Goal: Task Accomplishment & Management: Use online tool/utility

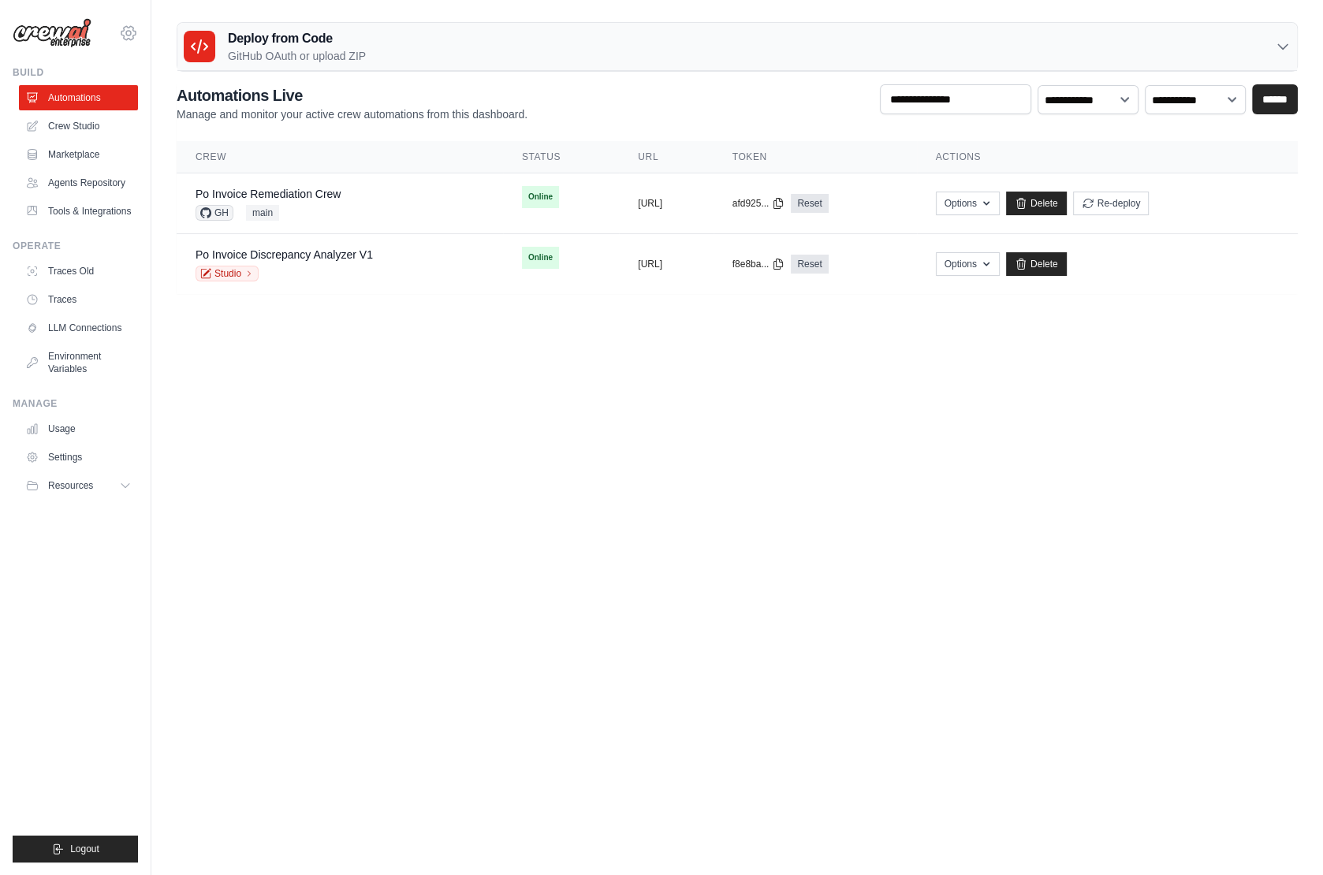
click at [125, 24] on icon at bounding box center [128, 33] width 19 height 19
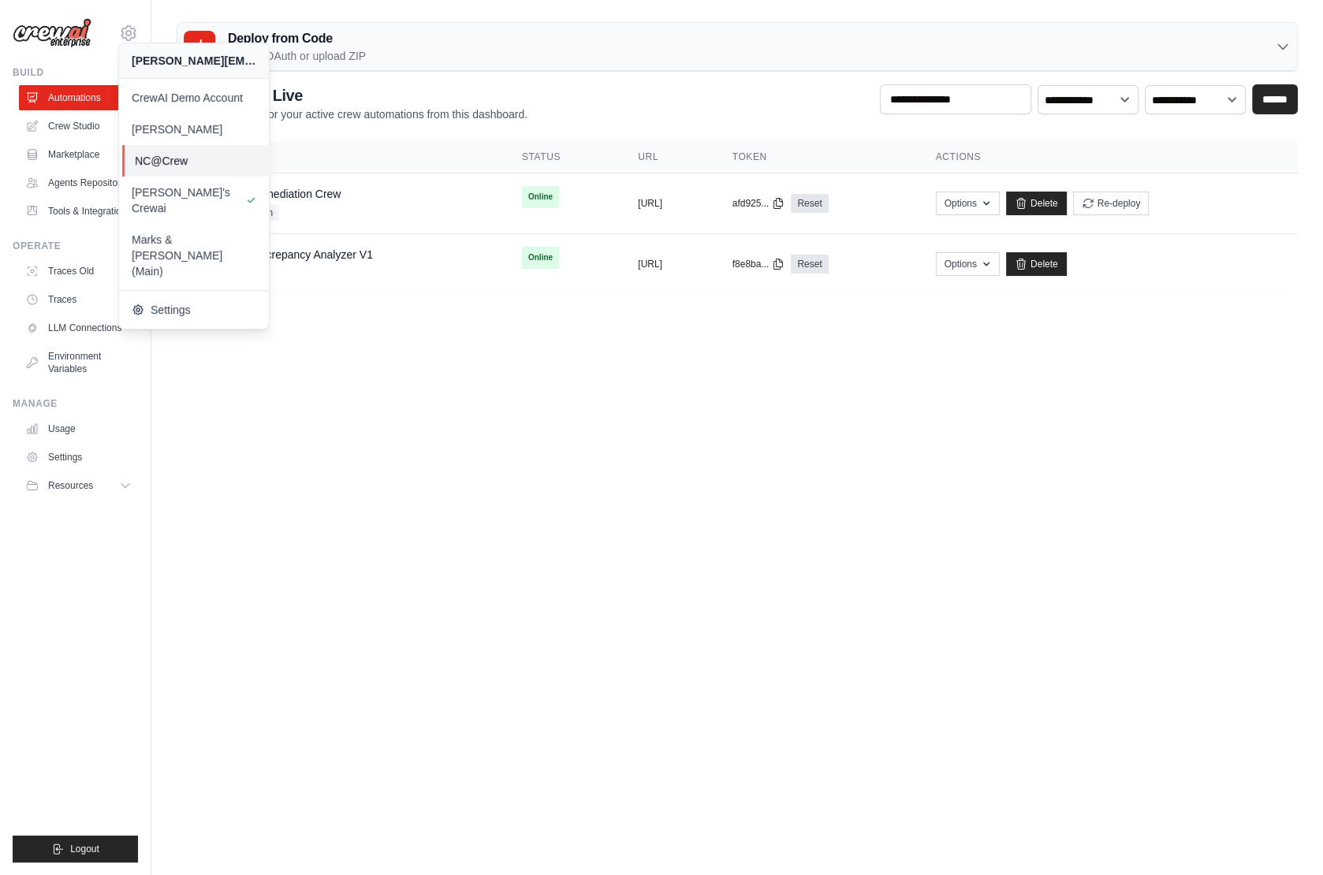
click at [161, 165] on span "NC@Crew" at bounding box center [197, 161] width 125 height 16
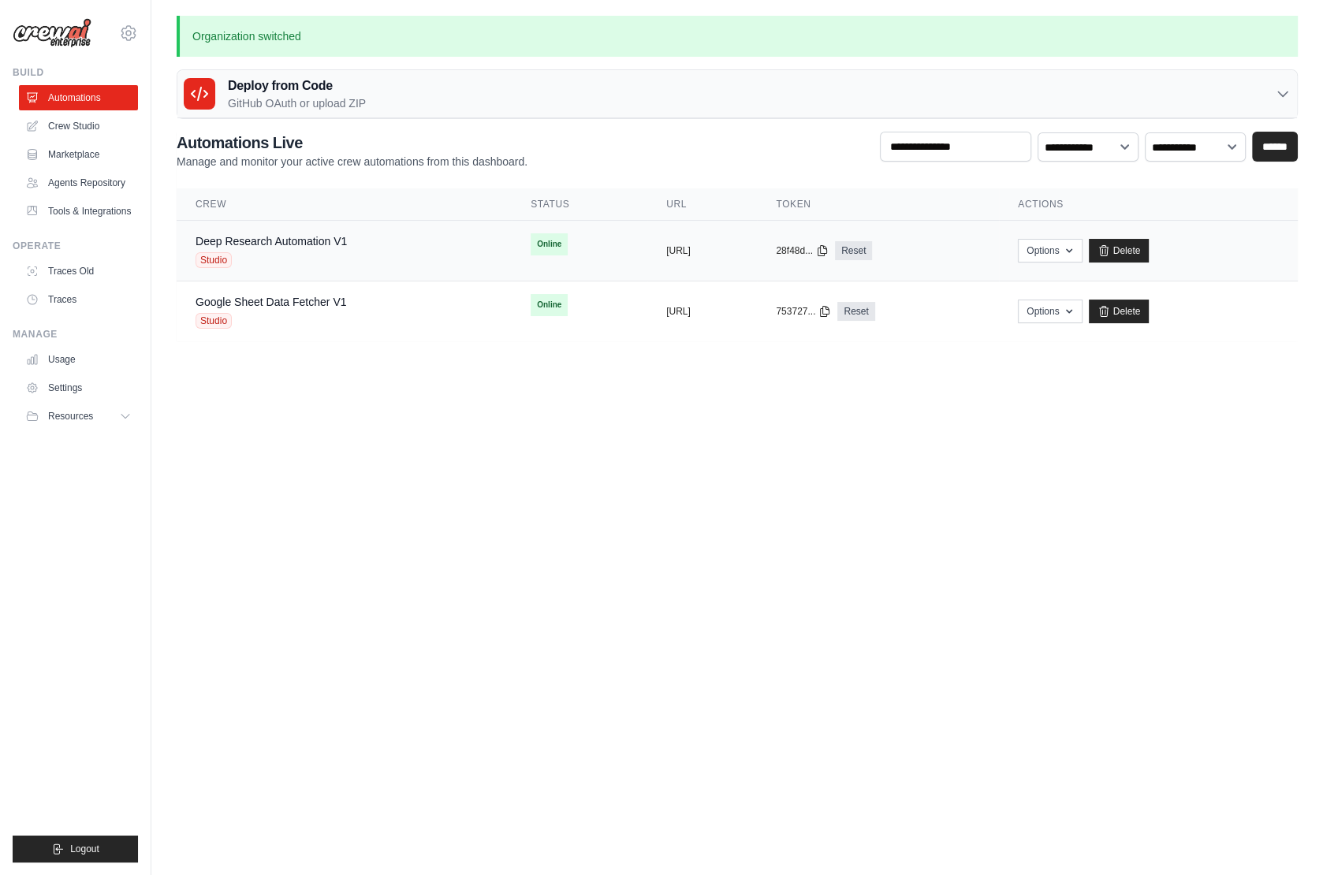
click at [217, 259] on span "Studio" at bounding box center [214, 260] width 36 height 16
click at [207, 259] on span "Studio" at bounding box center [214, 260] width 36 height 16
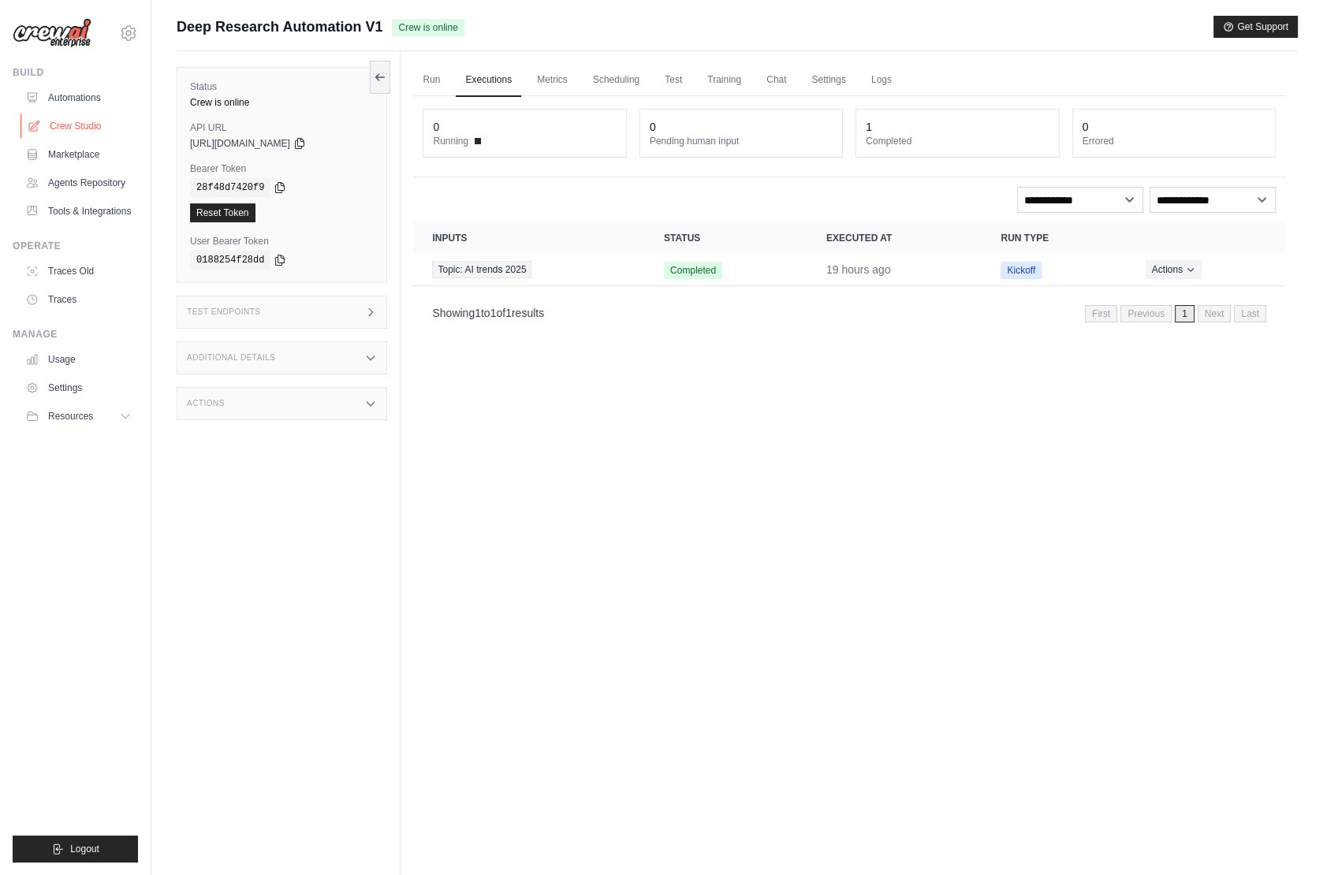
click at [50, 121] on link "Crew Studio" at bounding box center [79, 126] width 119 height 25
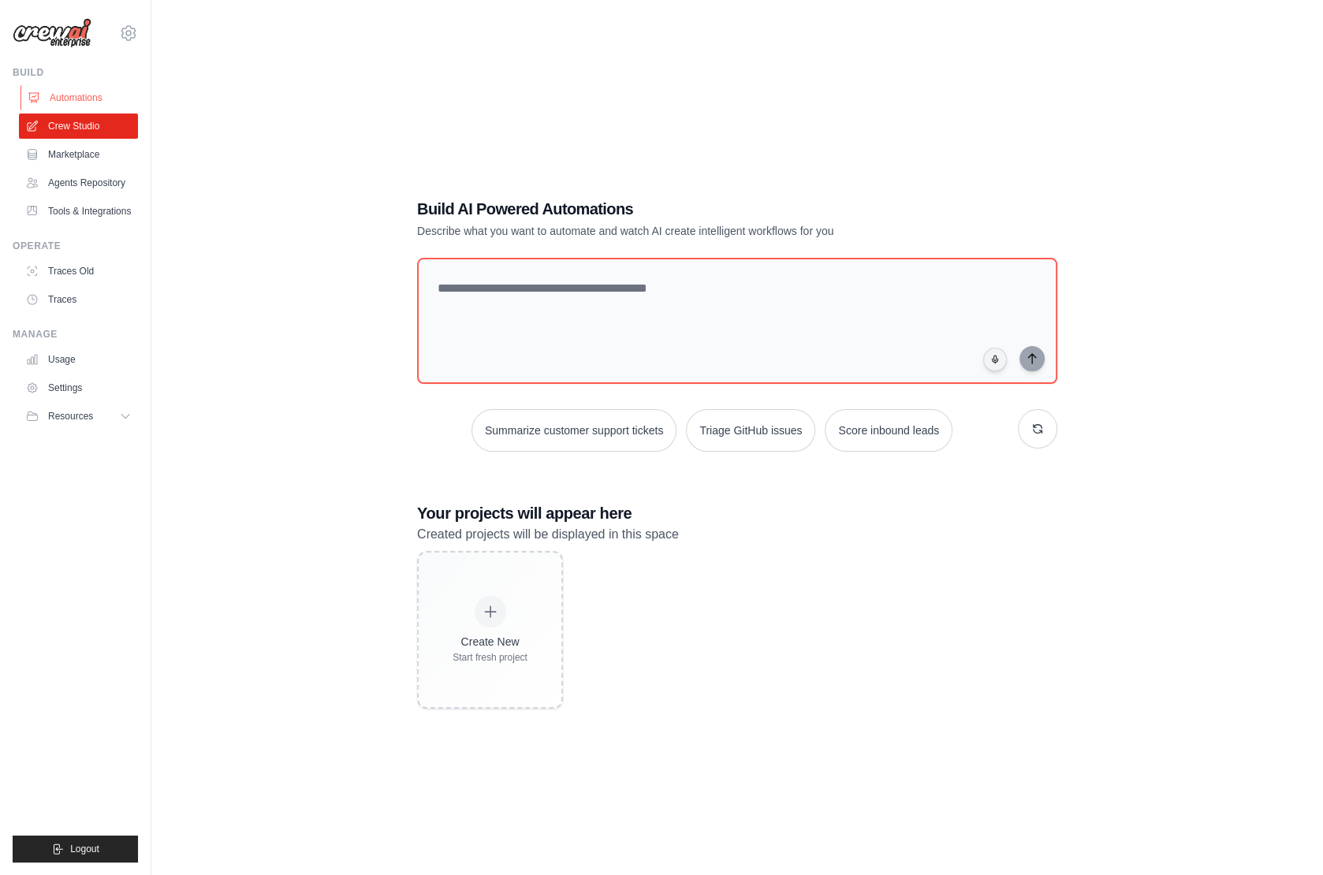
click at [88, 89] on link "Automations" at bounding box center [79, 97] width 119 height 25
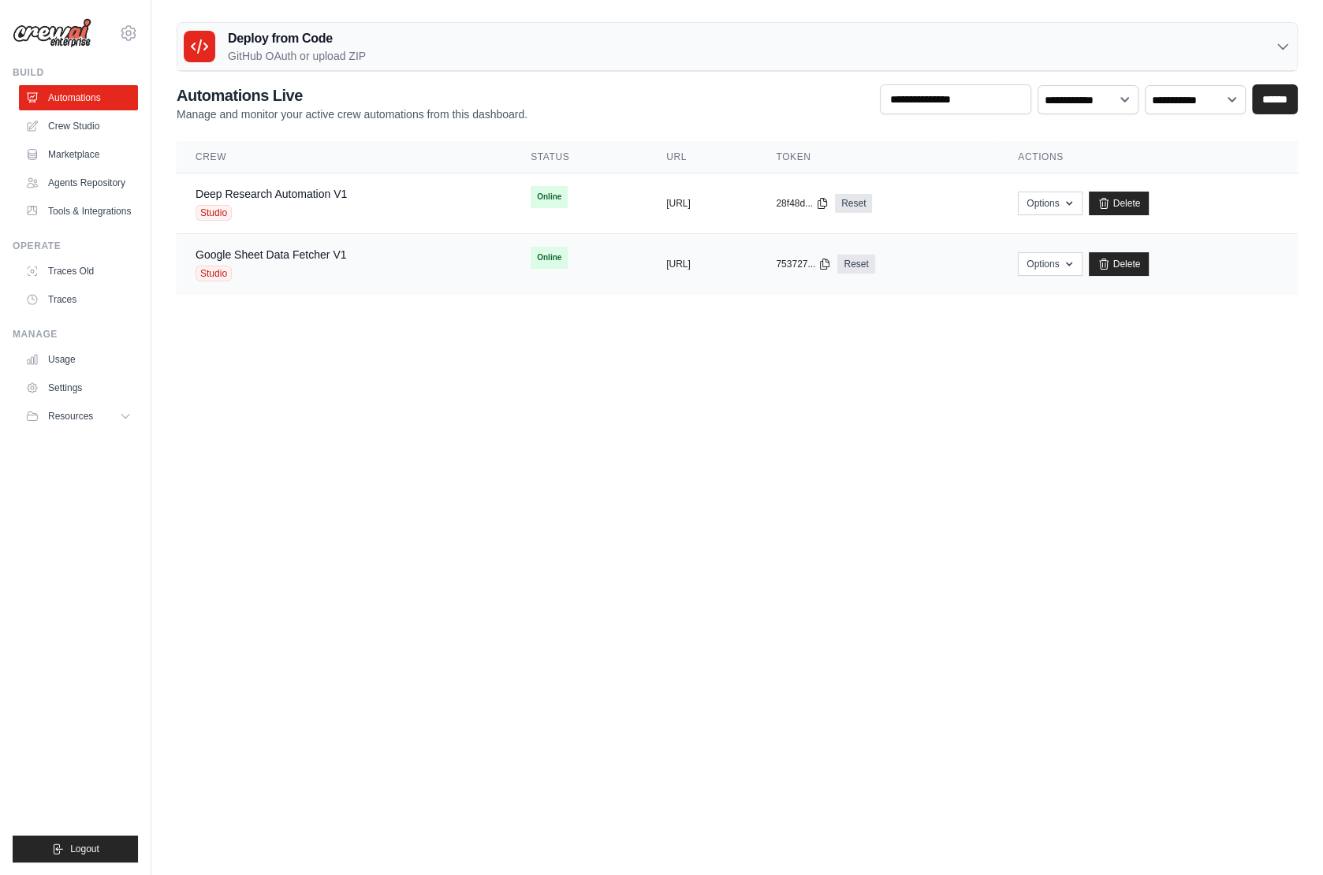
click at [213, 271] on span "Studio" at bounding box center [214, 274] width 36 height 16
click at [132, 35] on icon at bounding box center [128, 33] width 19 height 19
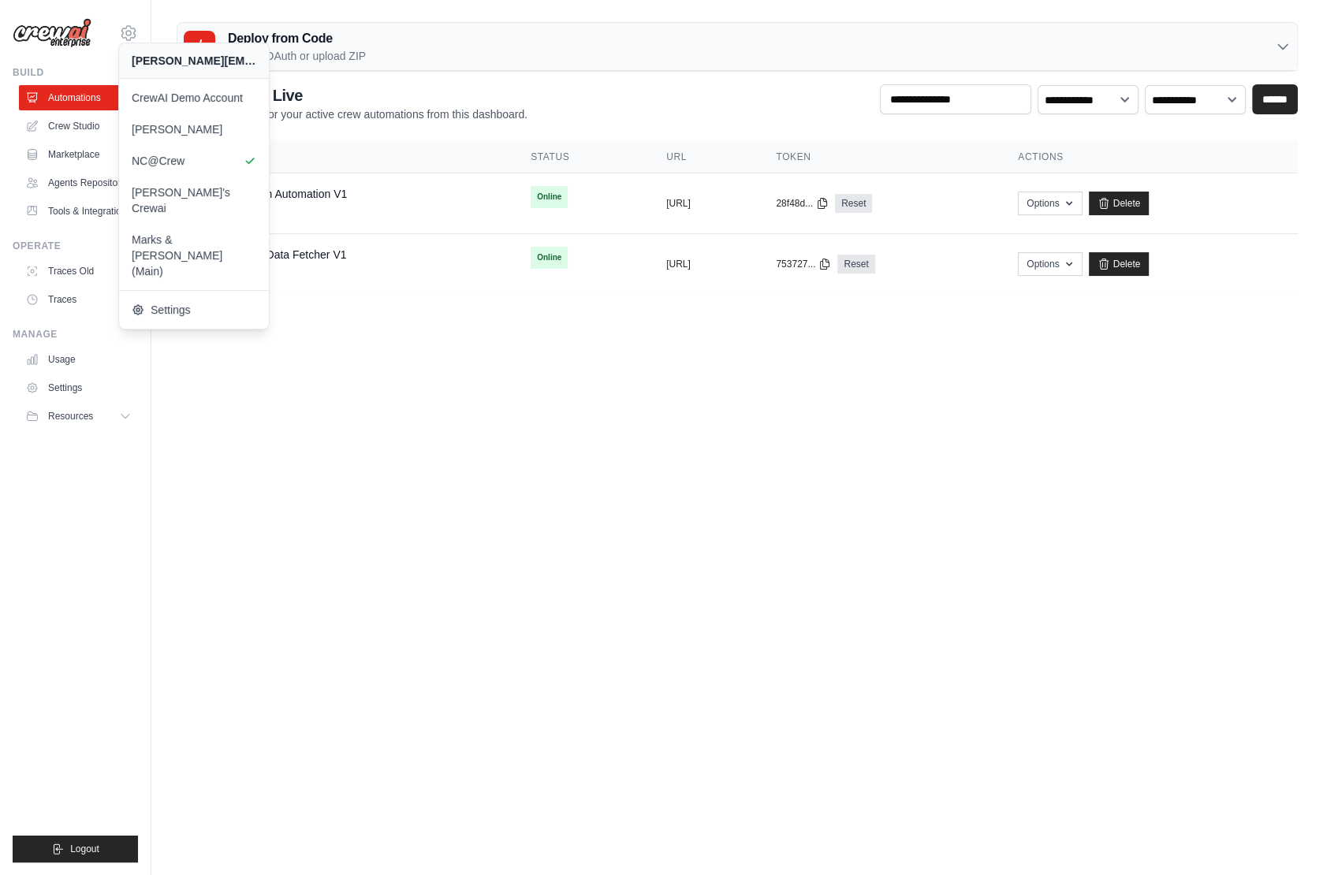
click at [401, 322] on main "Deploy from Code GitHub OAuth or upload ZIP GitHub OAuth Upload ZIP Deploy dire…" at bounding box center [737, 164] width 1172 height 329
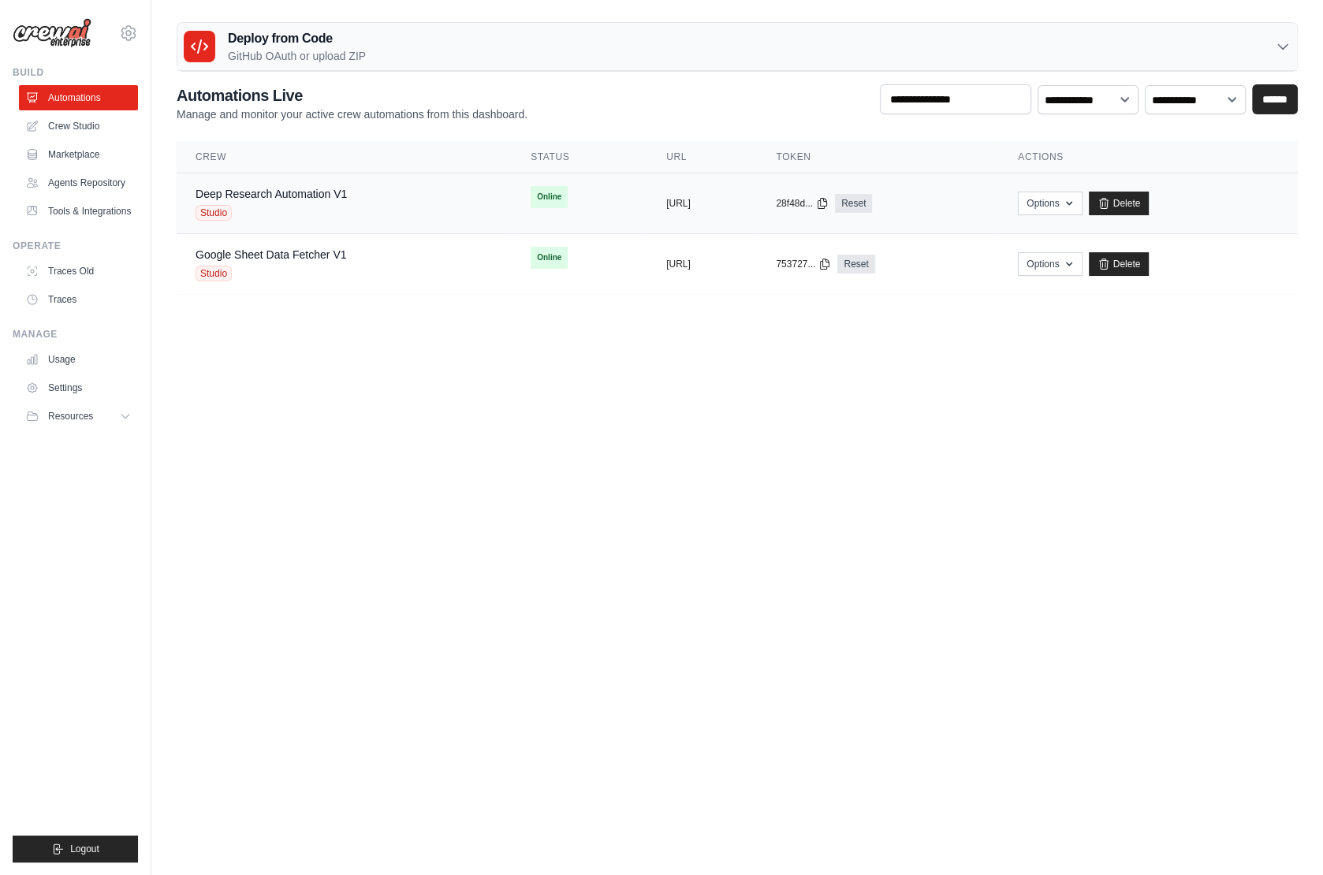
click at [263, 219] on td "Deep Research Automation V1 Studio" at bounding box center [344, 203] width 335 height 61
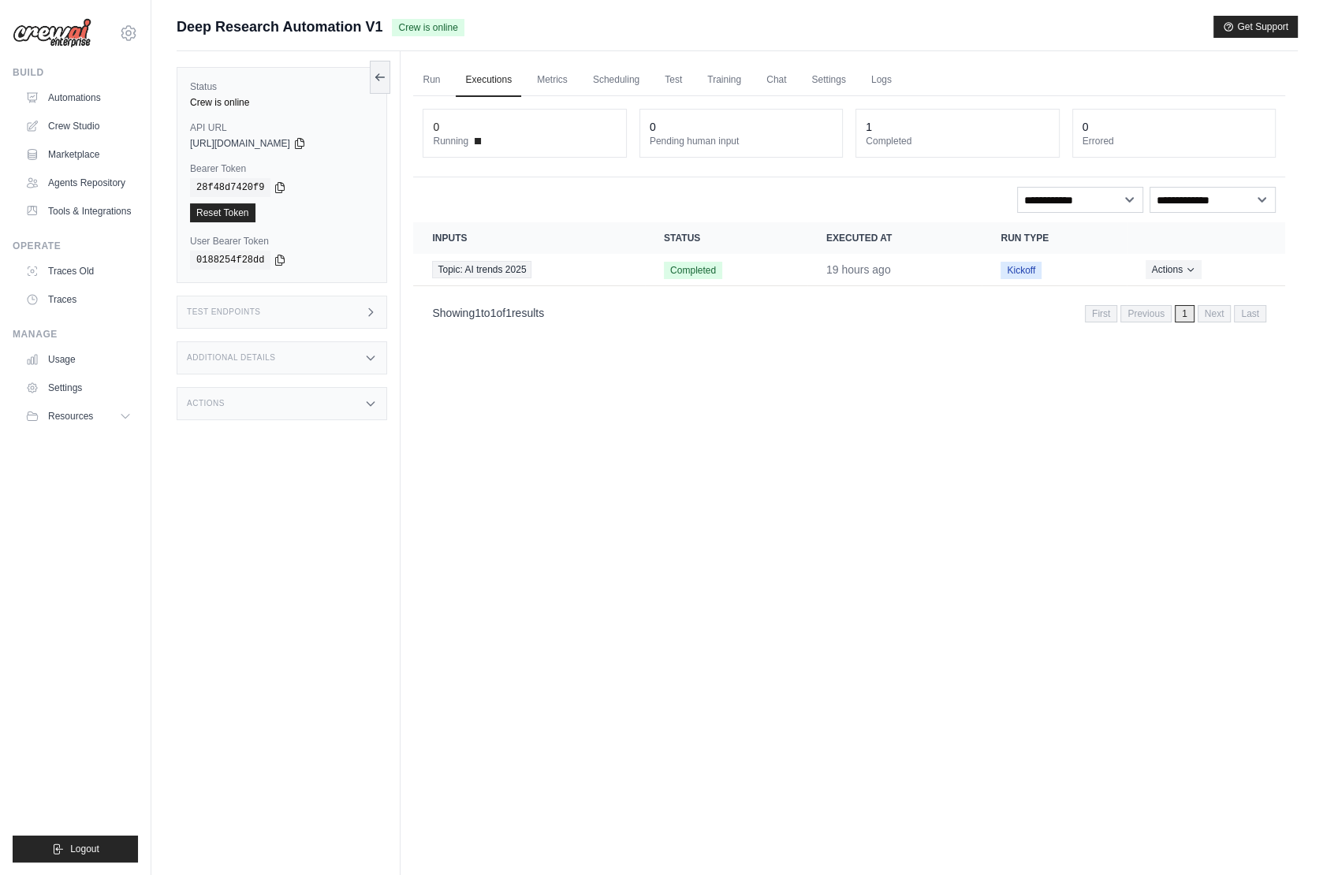
click at [242, 318] on div "Test Endpoints" at bounding box center [282, 312] width 211 height 33
click at [435, 73] on link "Run" at bounding box center [431, 80] width 36 height 33
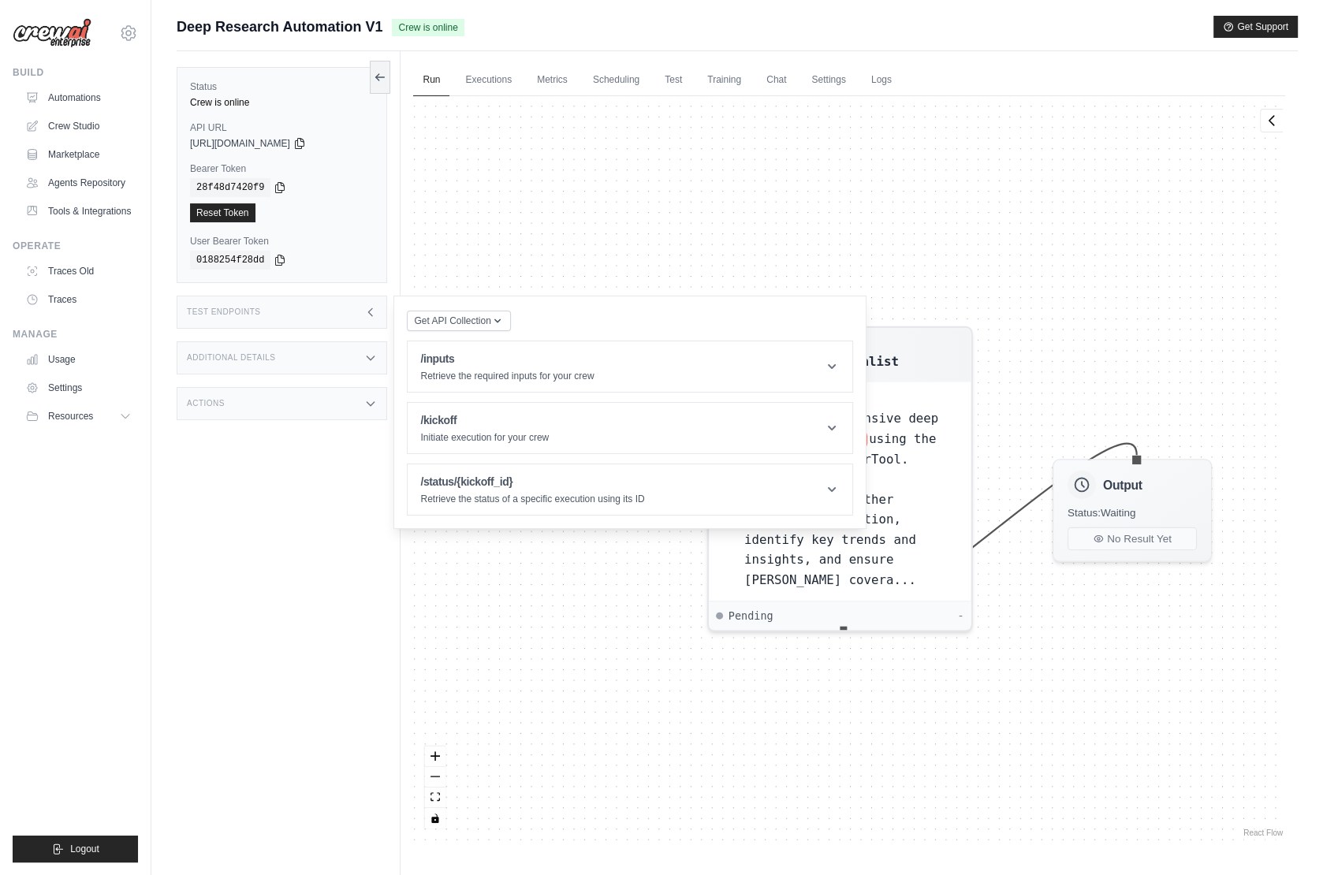
click at [472, 247] on div "Agent Deep Research Specialist Task Perform comprehensive deep research on topi…" at bounding box center [849, 468] width 872 height 744
click at [329, 314] on div "Test Endpoints" at bounding box center [282, 312] width 211 height 33
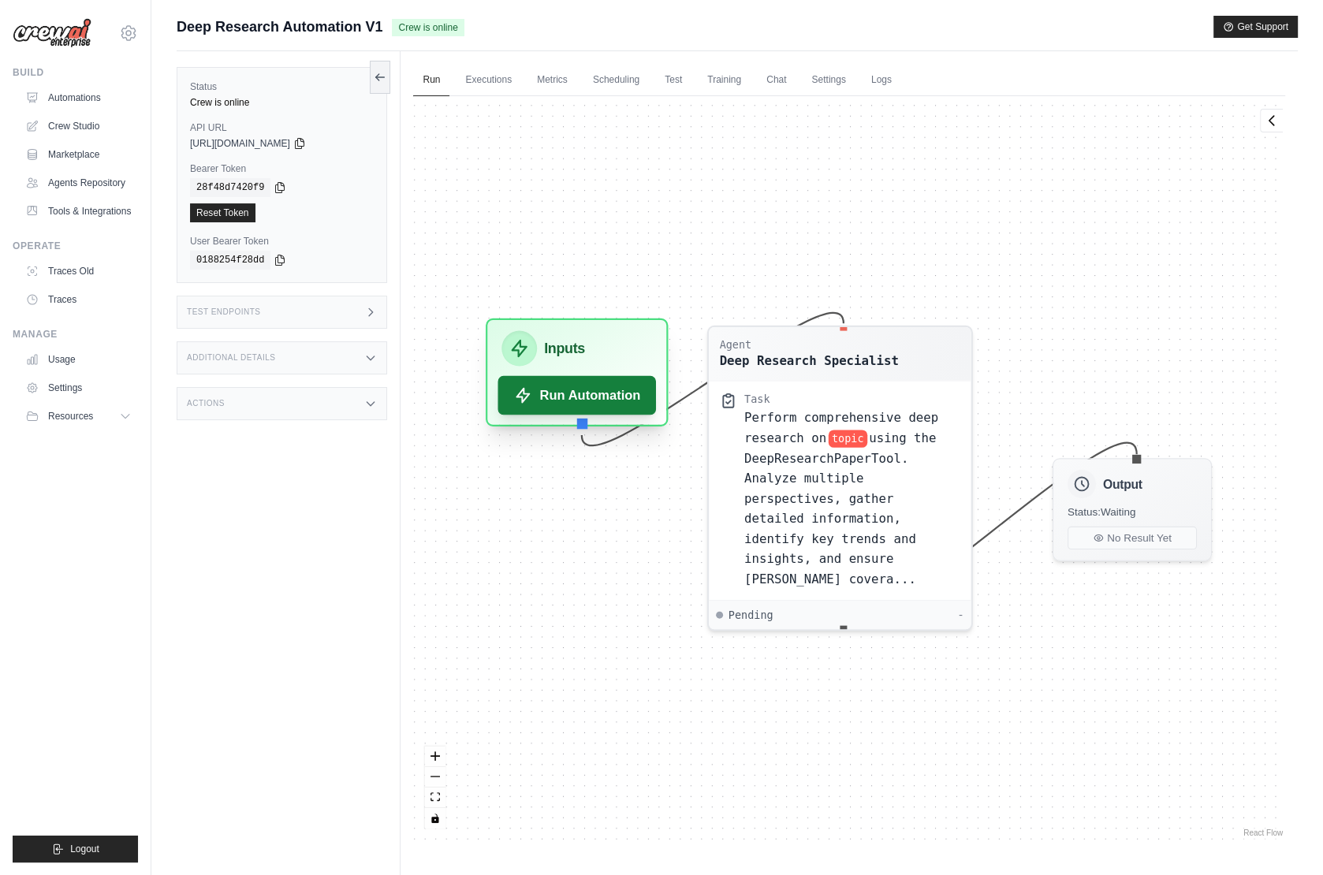
click at [572, 397] on button "Run Automation" at bounding box center [577, 395] width 158 height 39
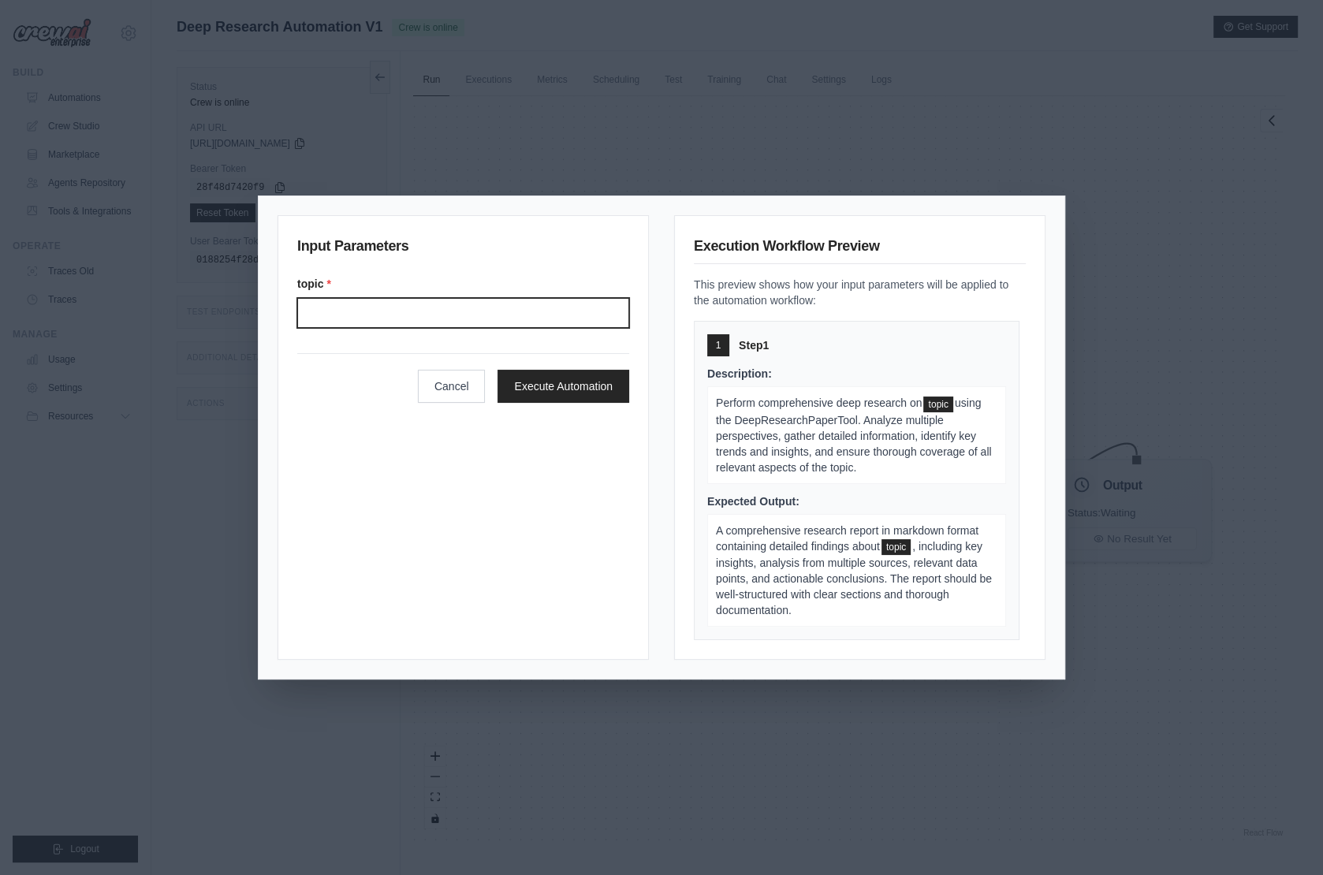
click at [519, 311] on input "Topic" at bounding box center [463, 313] width 332 height 30
type input "****"
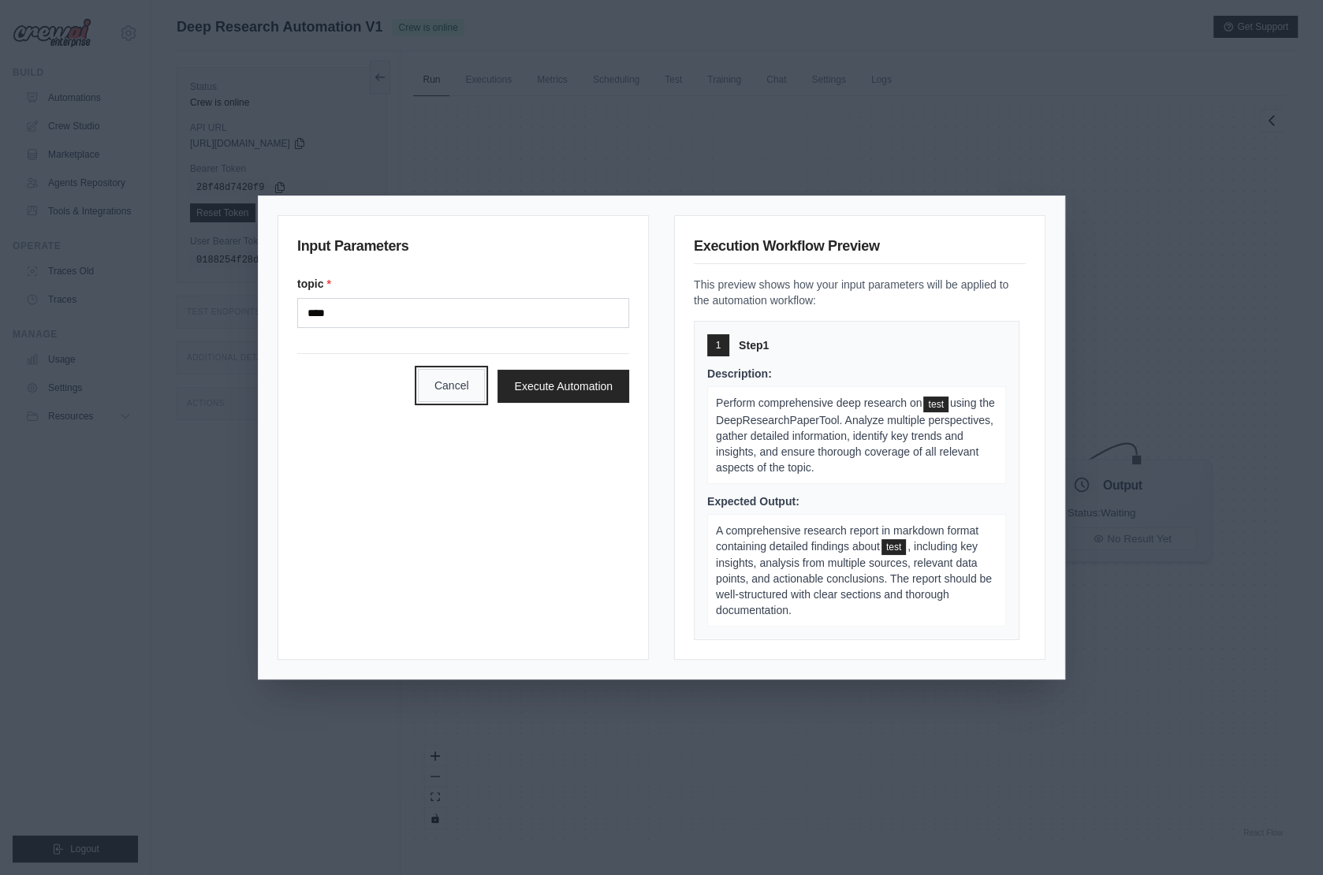
click at [448, 389] on button "Cancel" at bounding box center [452, 385] width 68 height 33
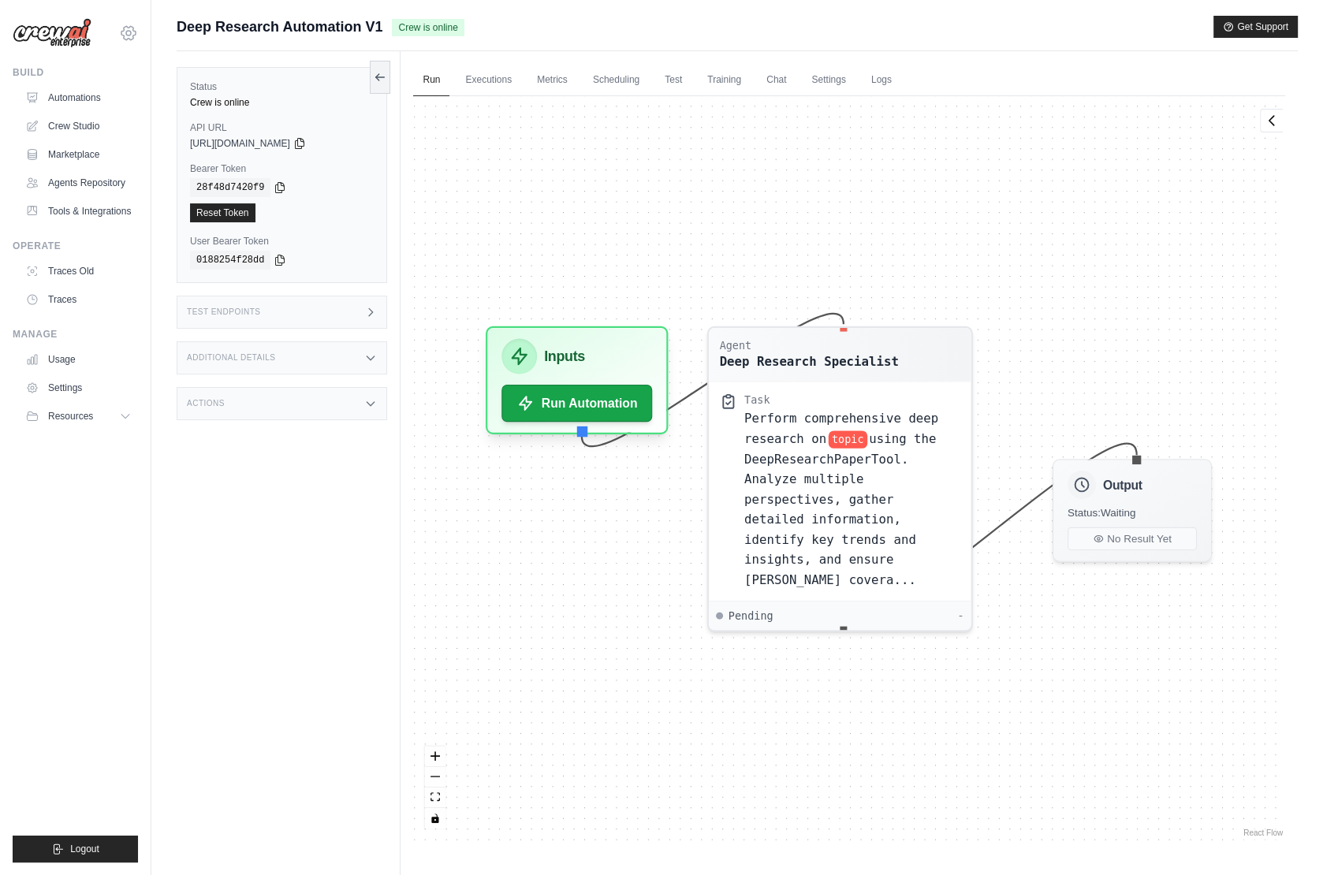
click at [132, 32] on icon at bounding box center [128, 33] width 19 height 19
click at [145, 188] on span "[PERSON_NAME]'s Crewai" at bounding box center [195, 200] width 125 height 32
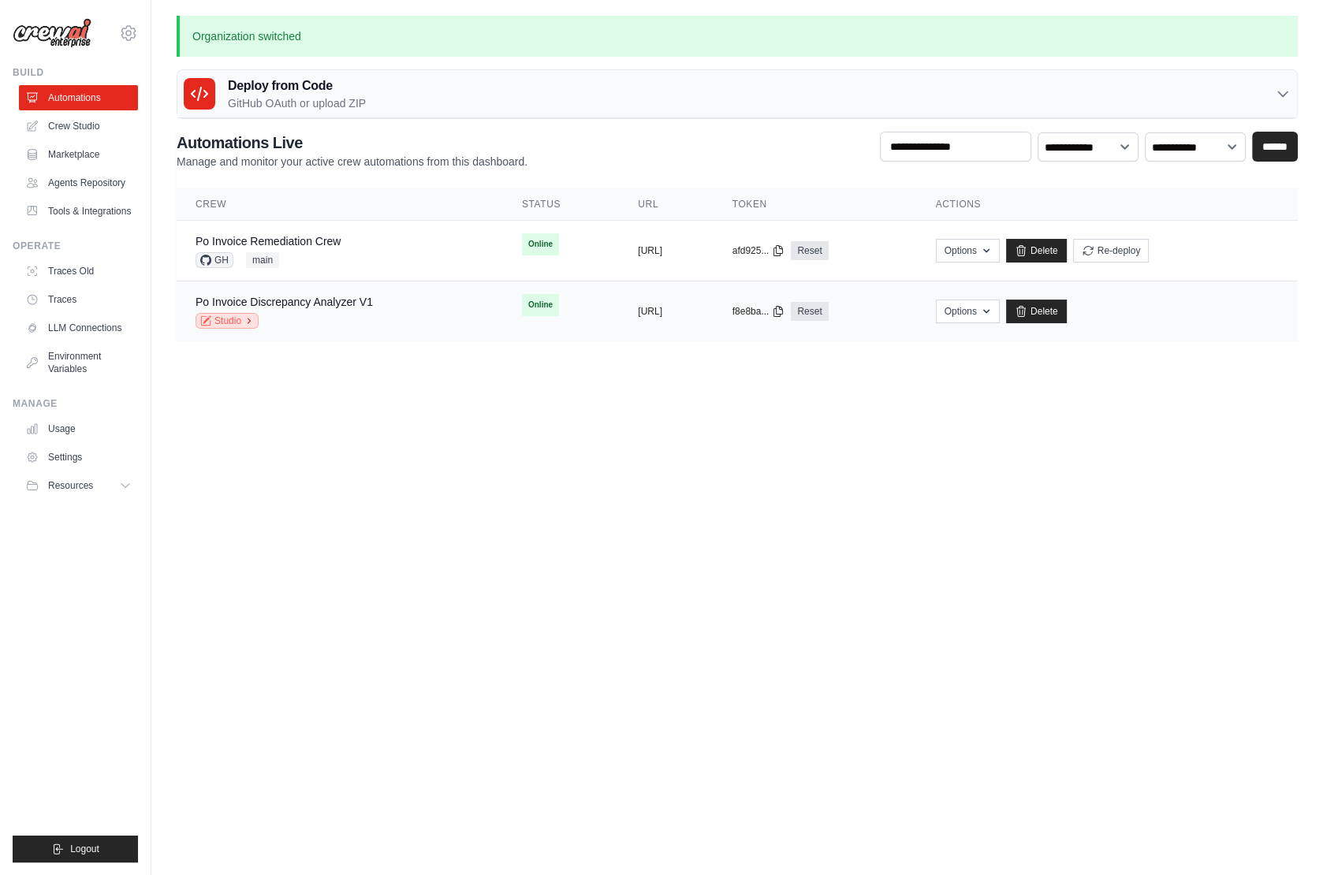
click at [233, 320] on link "Studio" at bounding box center [227, 321] width 63 height 16
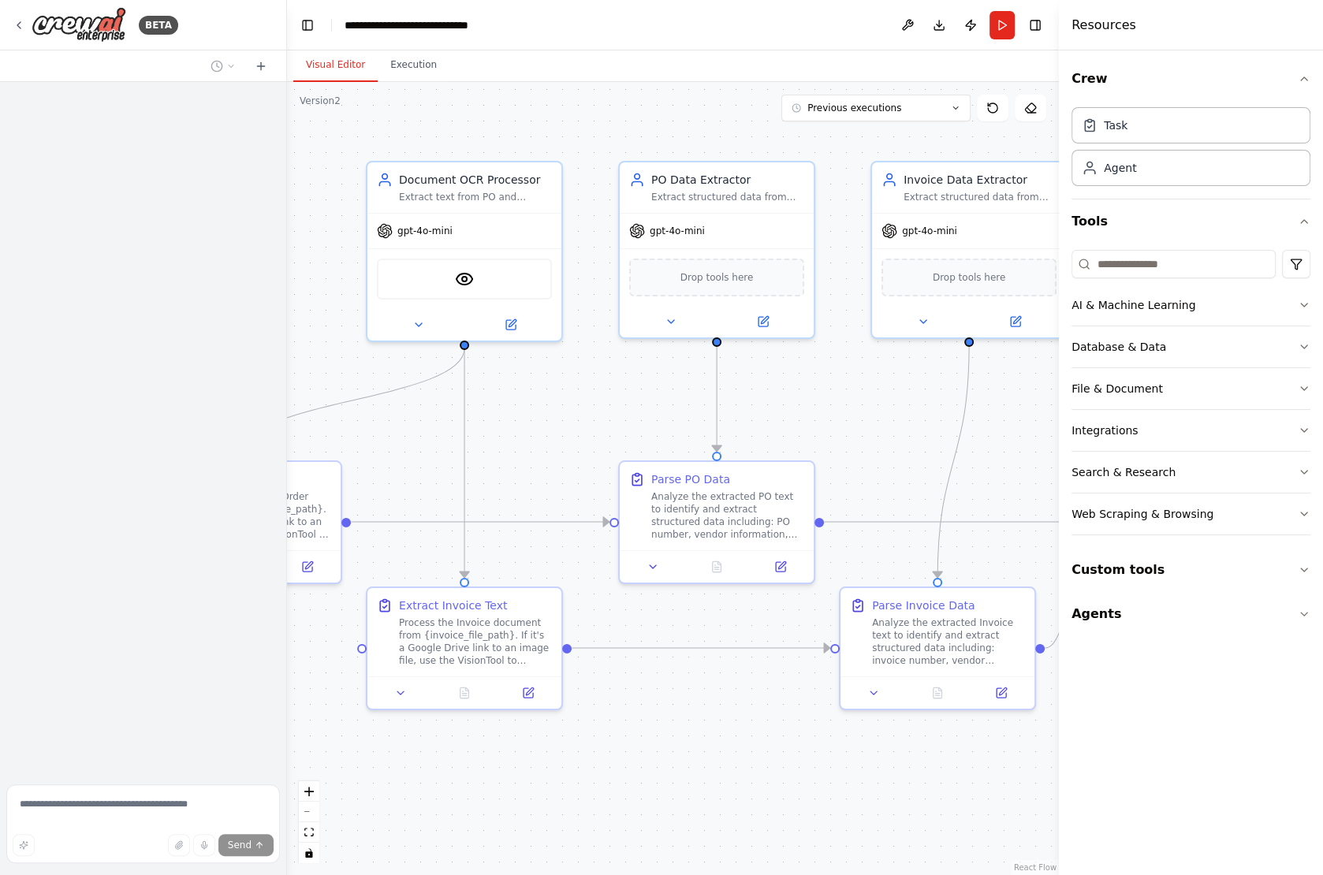
scroll to position [6625, 0]
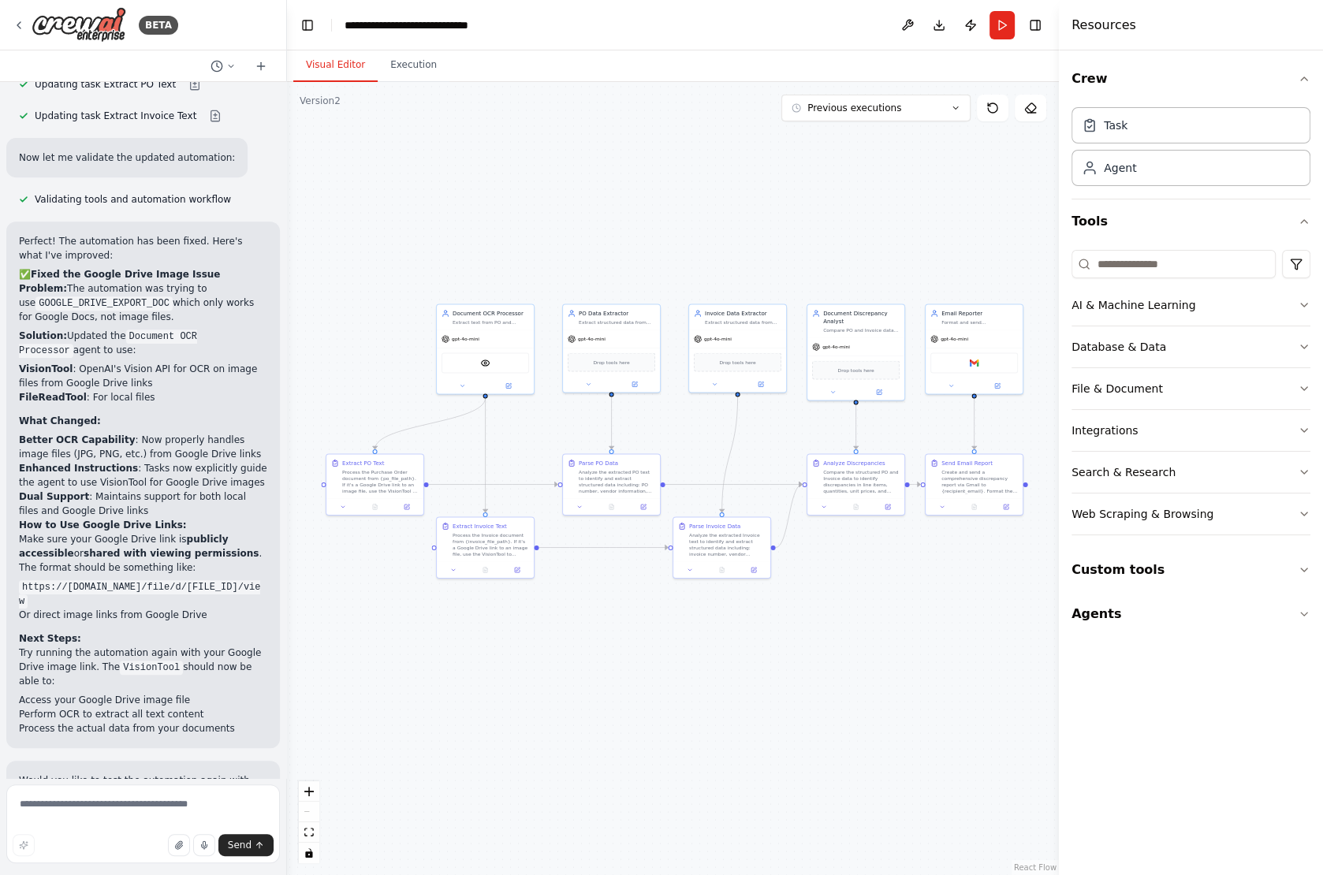
drag, startPoint x: 582, startPoint y: 450, endPoint x: 554, endPoint y: 434, distance: 31.8
click at [554, 434] on div ".deletable-edge-delete-btn { width: 20px; height: 20px; border: 0px solid #ffff…" at bounding box center [673, 478] width 772 height 793
click at [17, 24] on icon at bounding box center [18, 25] width 3 height 6
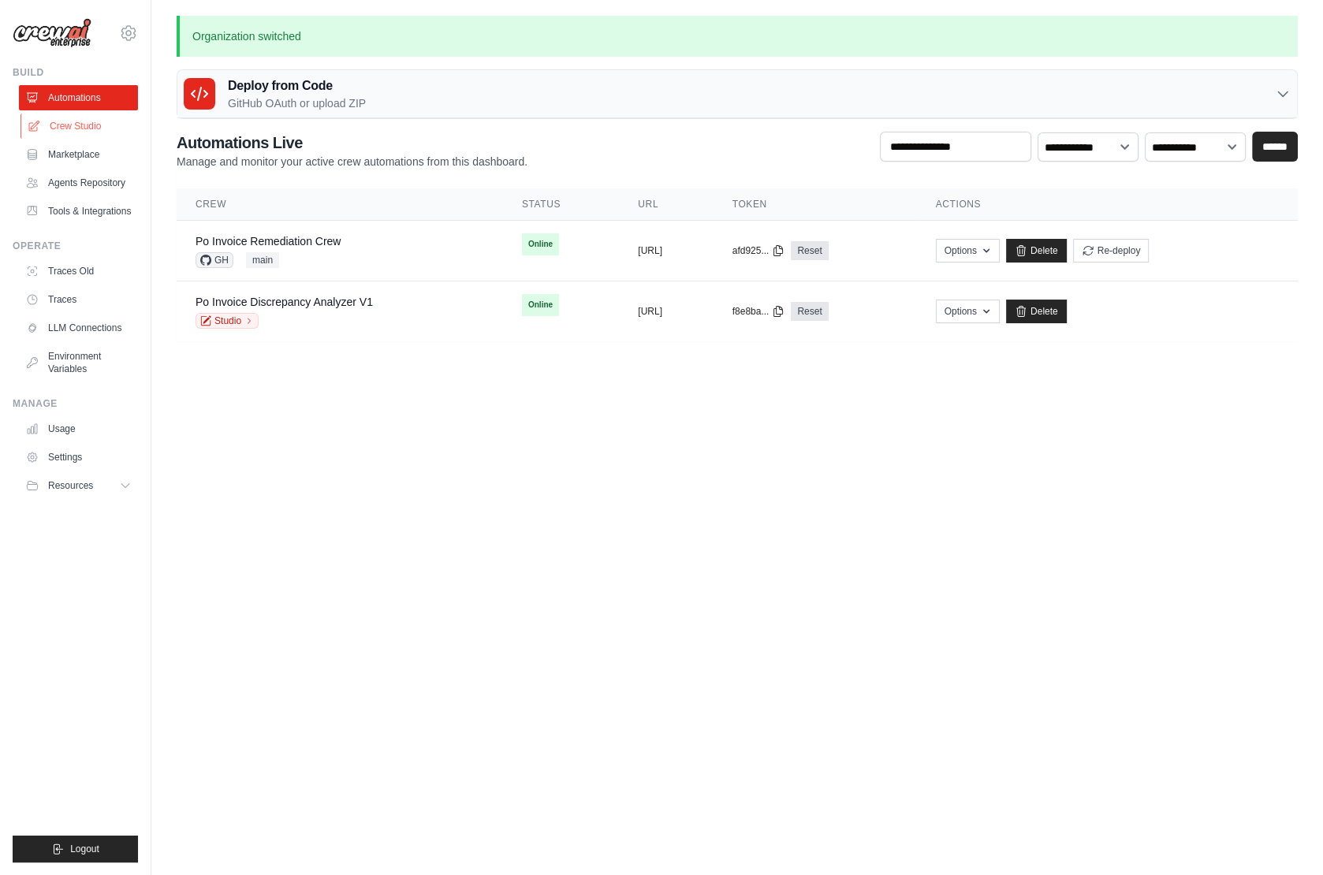
click at [77, 121] on link "Crew Studio" at bounding box center [79, 126] width 119 height 25
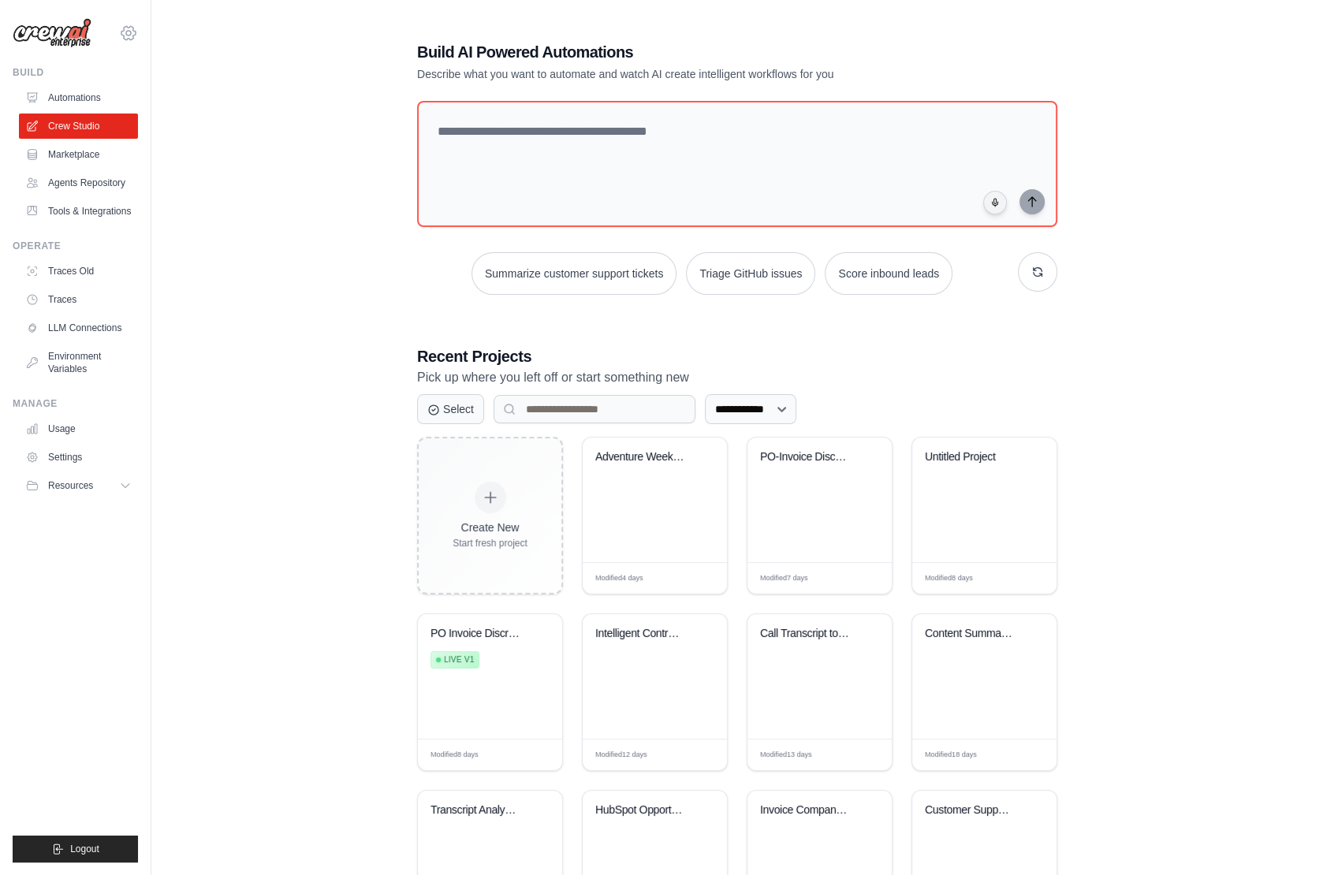
click at [126, 28] on icon at bounding box center [128, 33] width 19 height 19
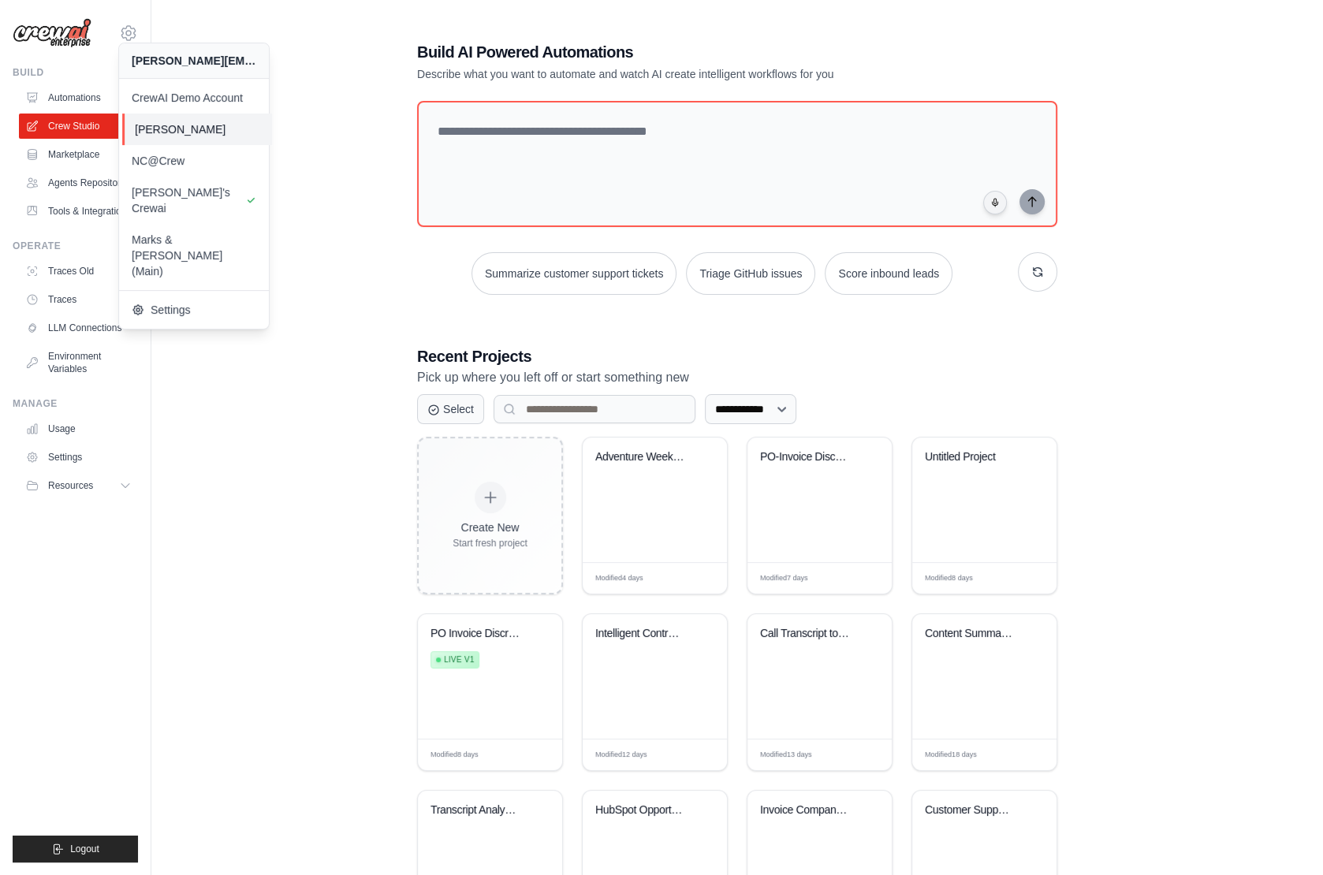
click at [185, 128] on span "[PERSON_NAME]" at bounding box center [197, 129] width 125 height 16
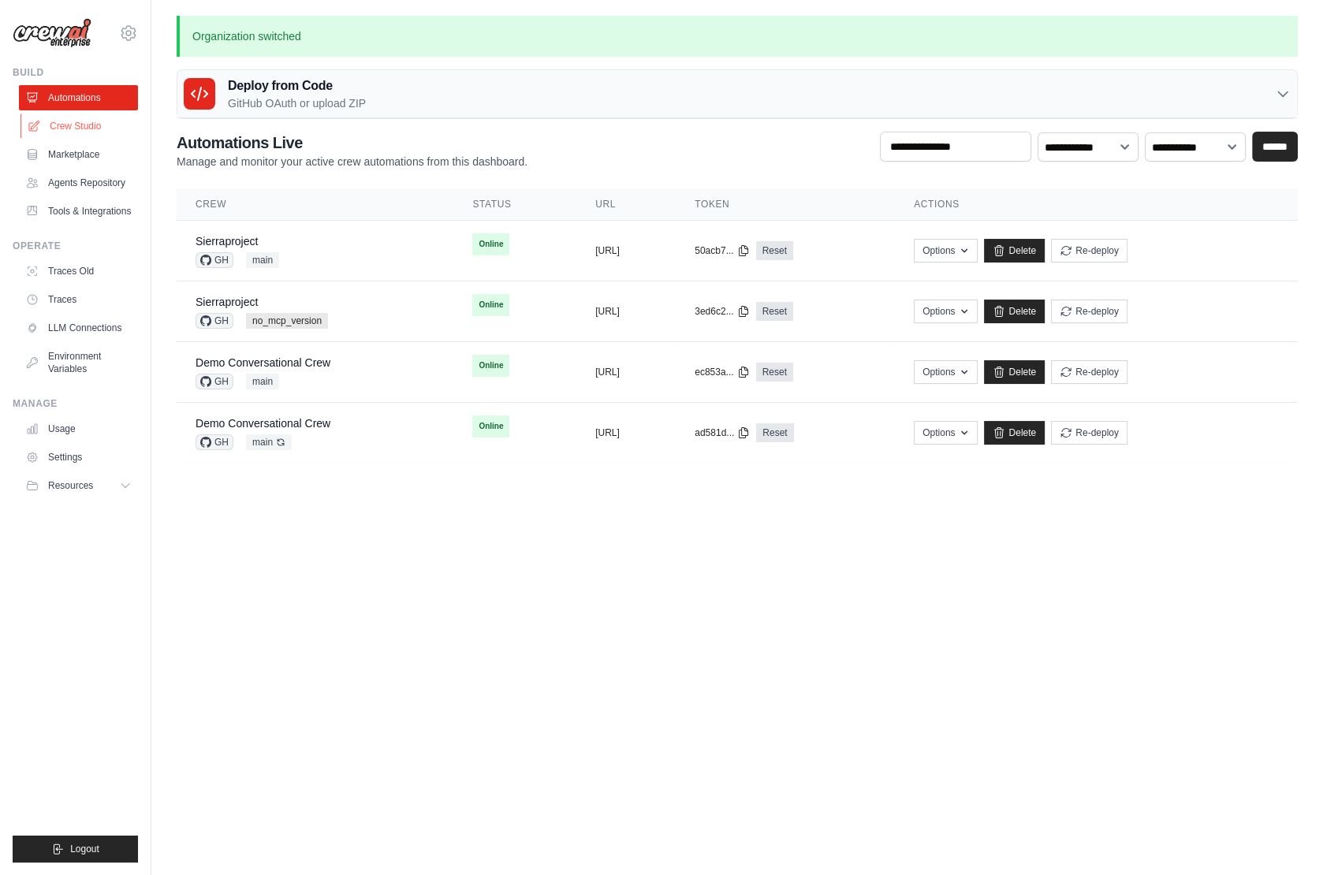
click at [79, 132] on link "Crew Studio" at bounding box center [79, 126] width 119 height 25
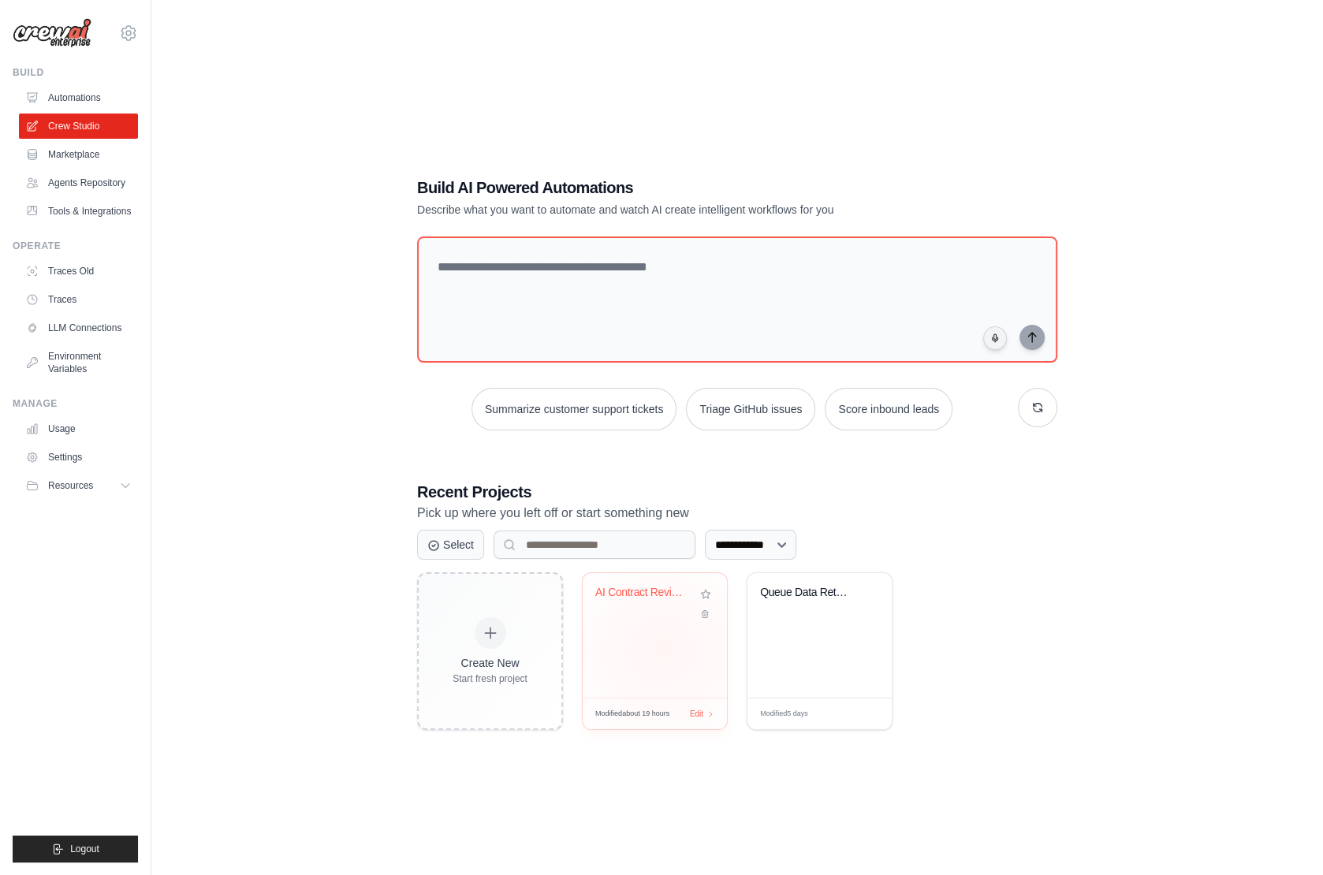
click at [661, 650] on div "AI Contract Review & Negotiation Sy..." at bounding box center [655, 635] width 144 height 125
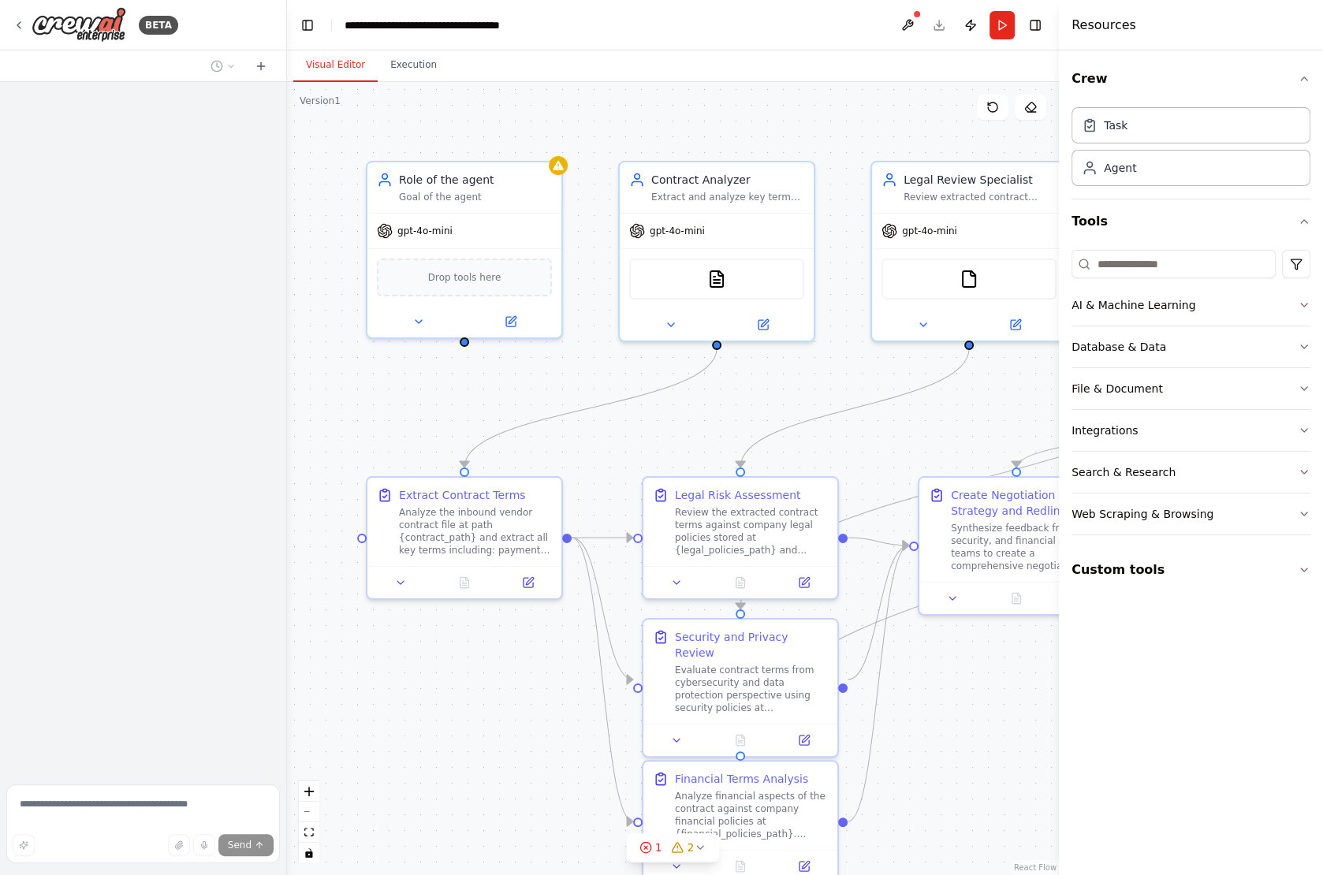
scroll to position [1962, 0]
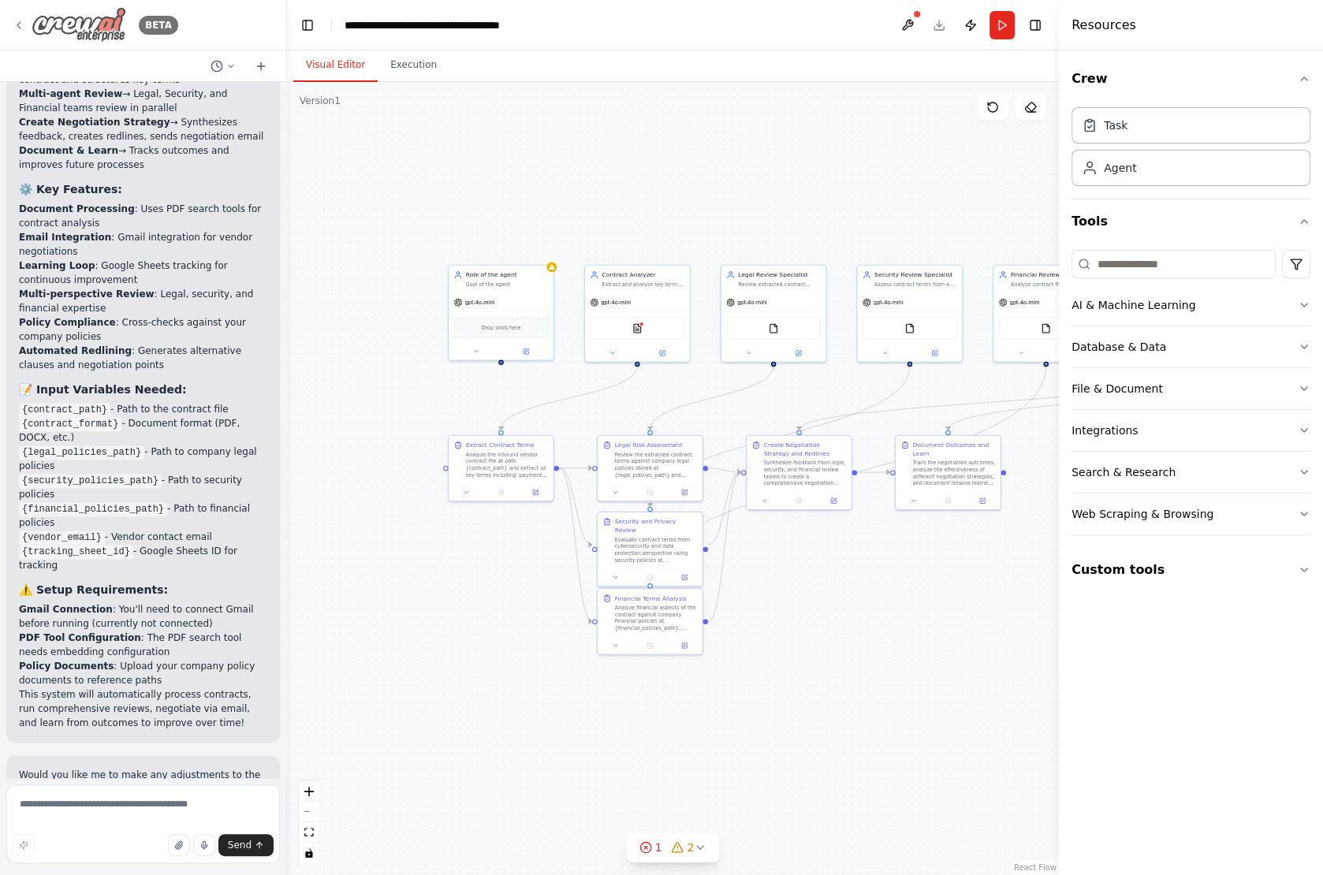
click at [20, 16] on div "BETA" at bounding box center [96, 24] width 166 height 35
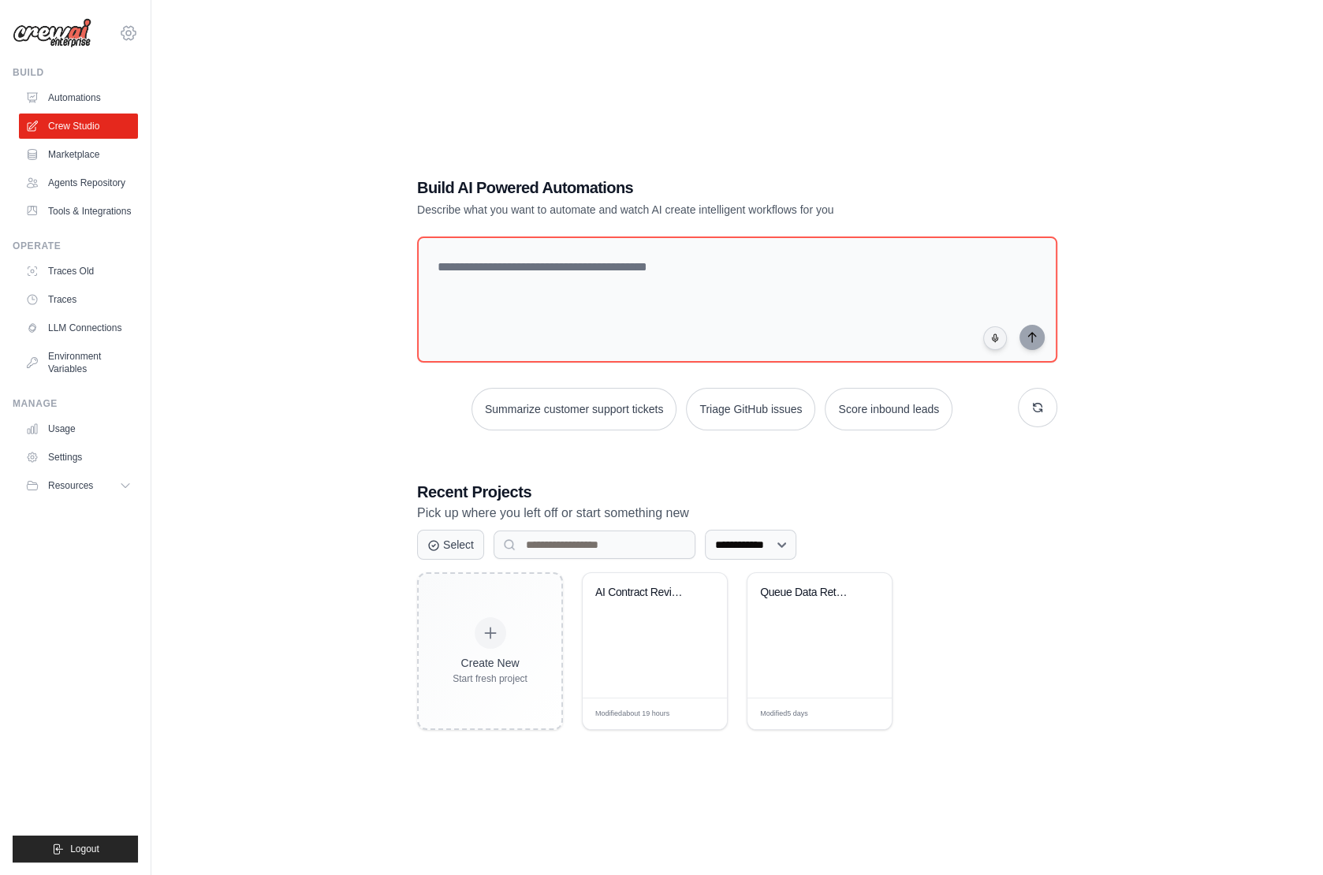
click at [132, 29] on icon at bounding box center [128, 33] width 19 height 19
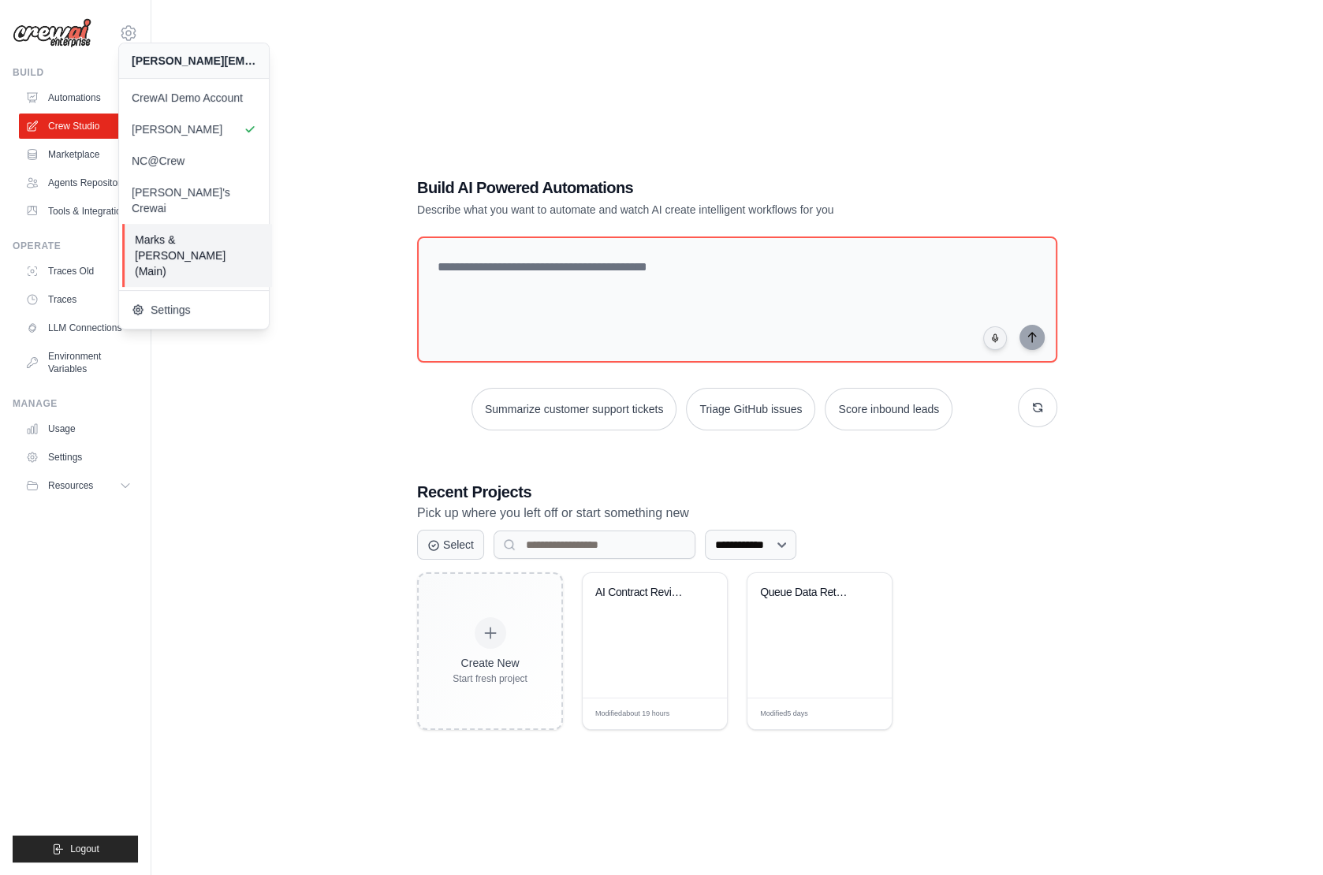
click at [191, 232] on span "Marks & [PERSON_NAME] (Main)" at bounding box center [197, 255] width 125 height 47
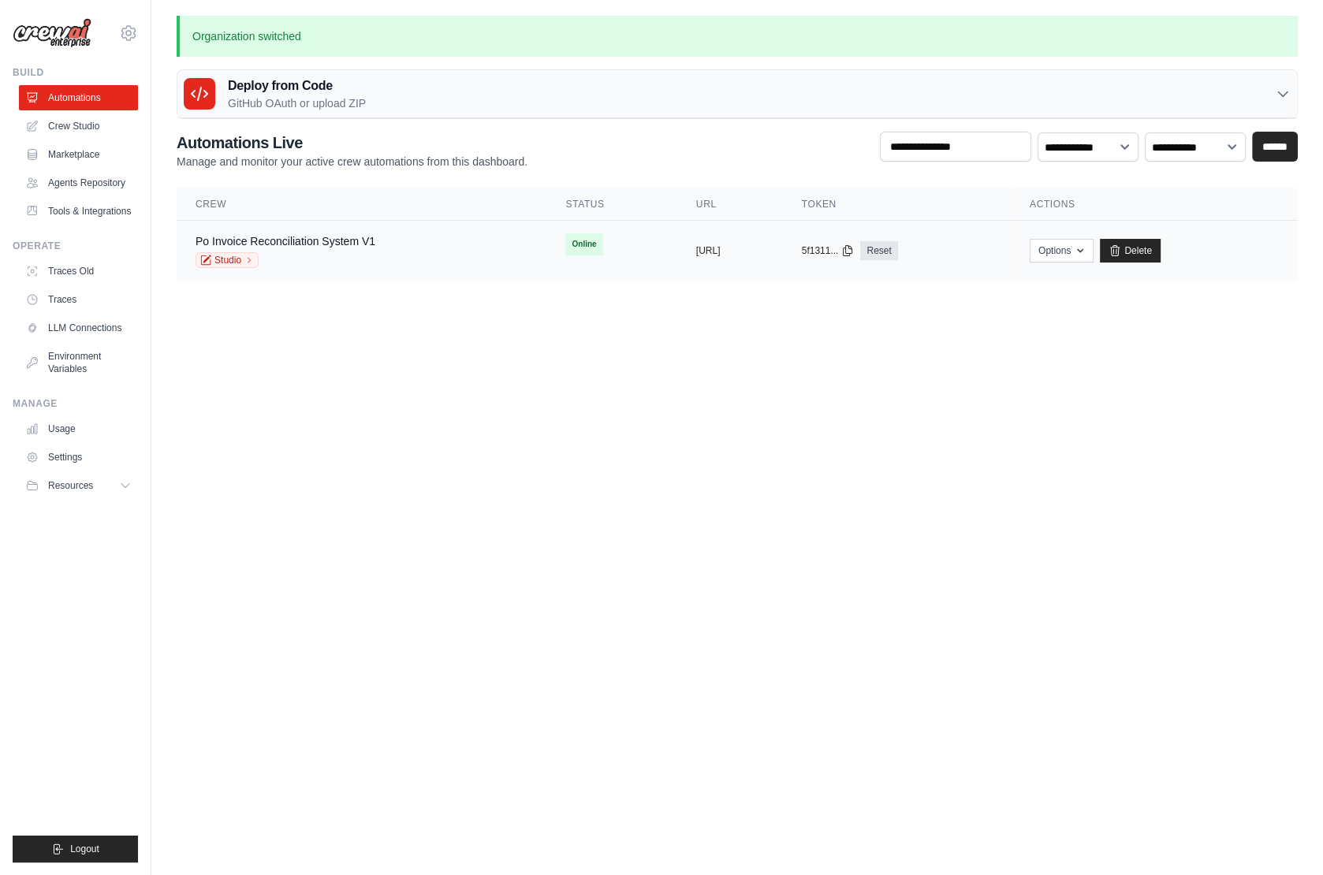
click at [294, 255] on div "Studio" at bounding box center [286, 260] width 180 height 16
click at [242, 263] on link "Studio" at bounding box center [227, 260] width 63 height 16
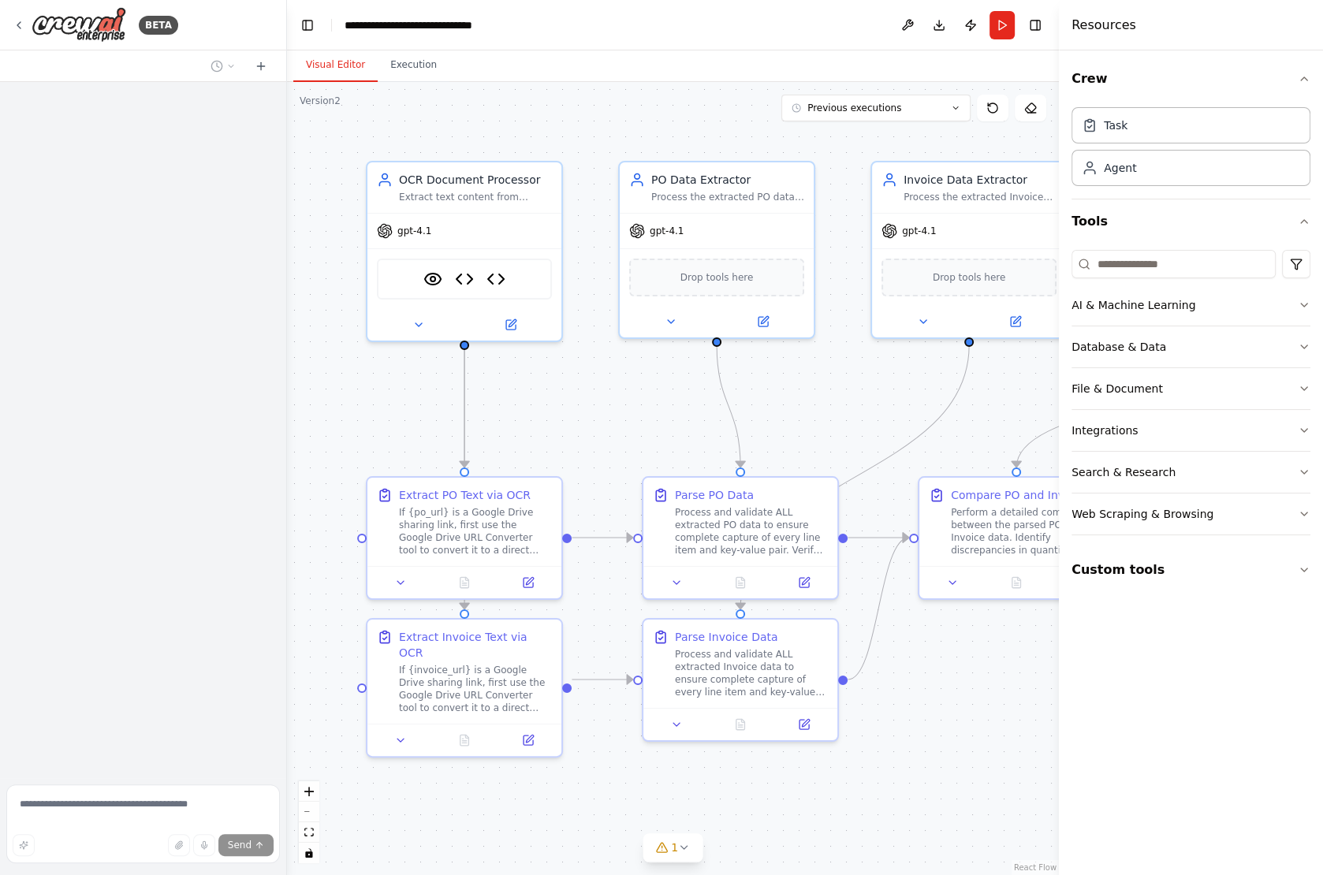
scroll to position [8852, 0]
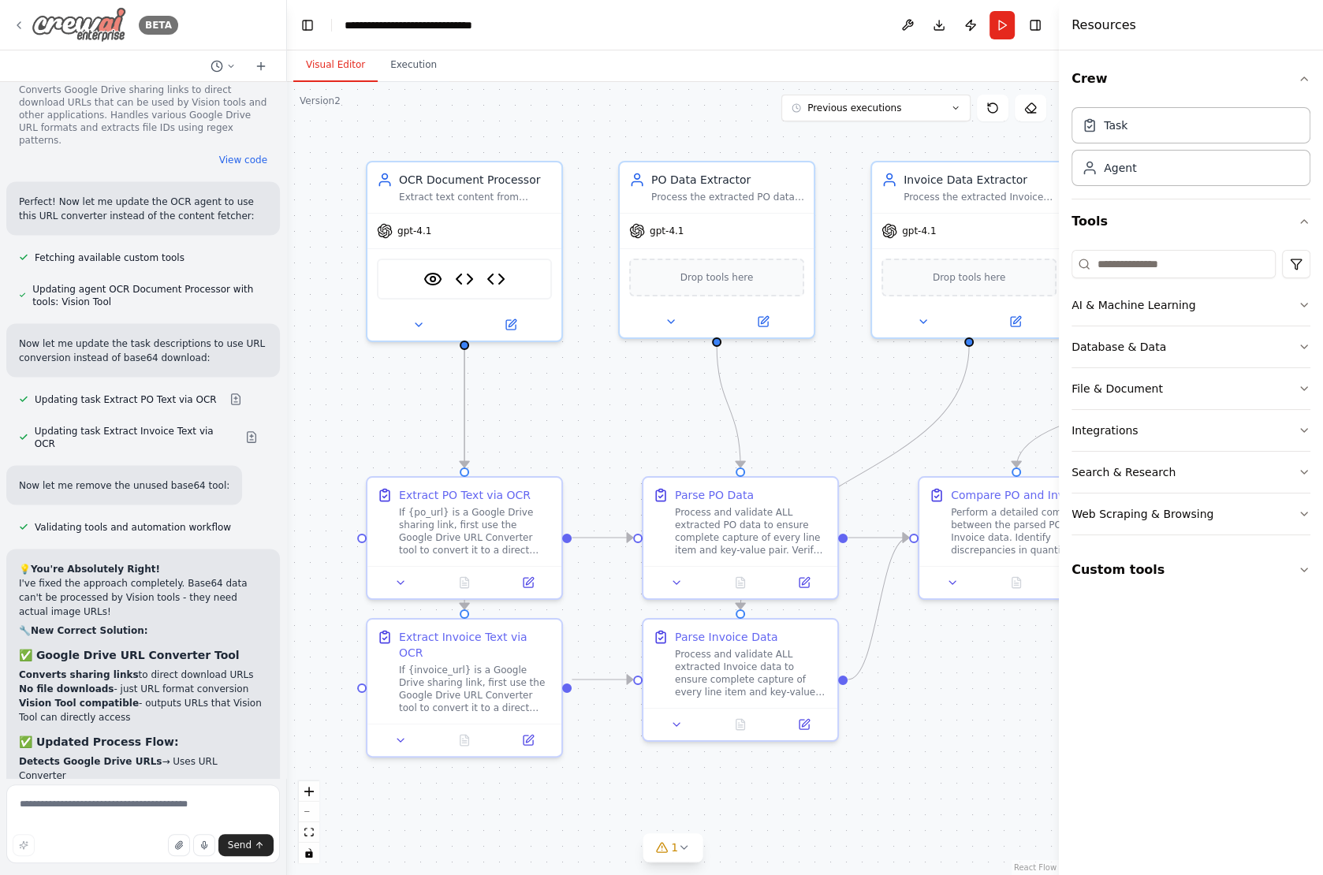
click at [16, 28] on icon at bounding box center [19, 25] width 13 height 13
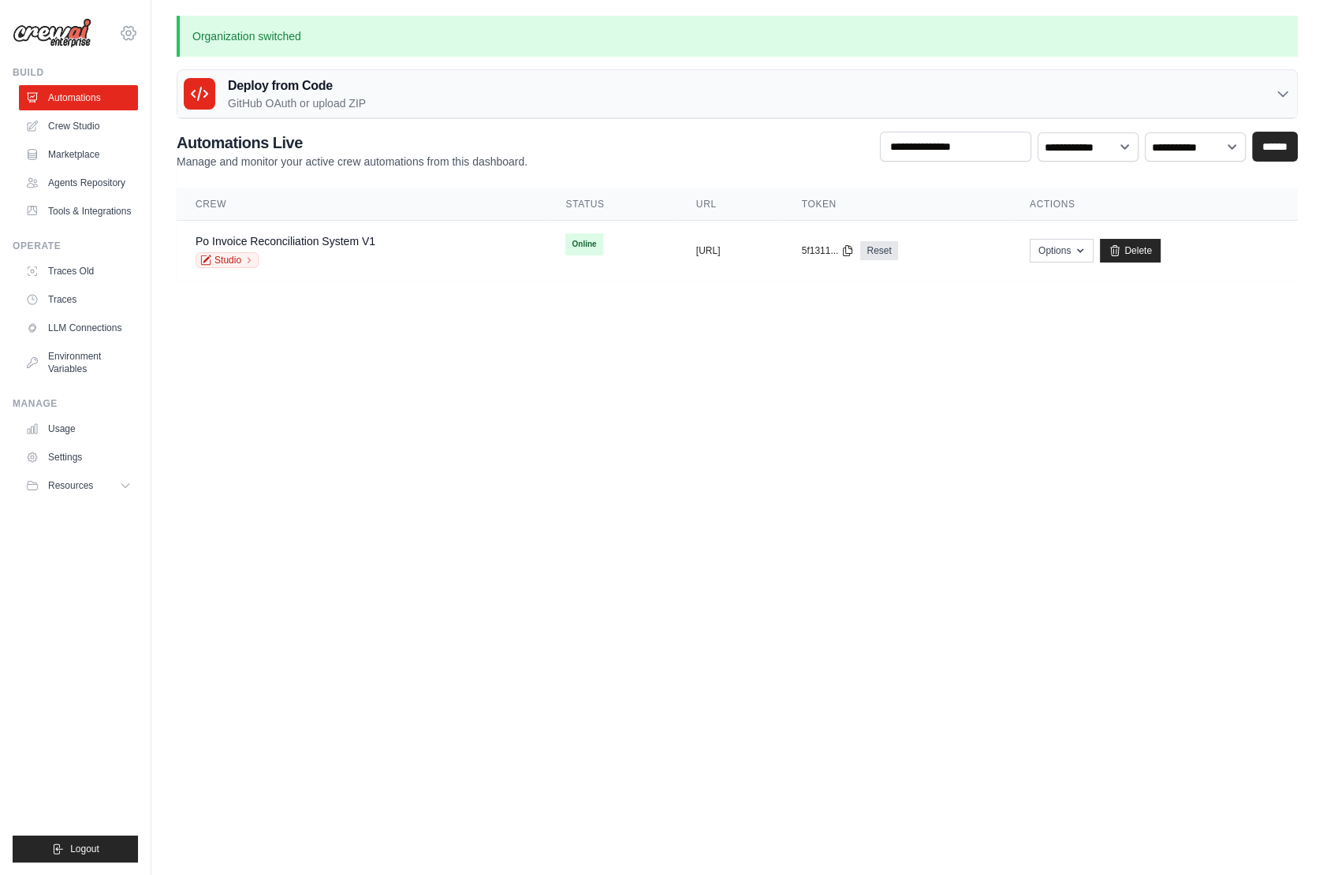
click at [132, 37] on icon at bounding box center [128, 33] width 19 height 19
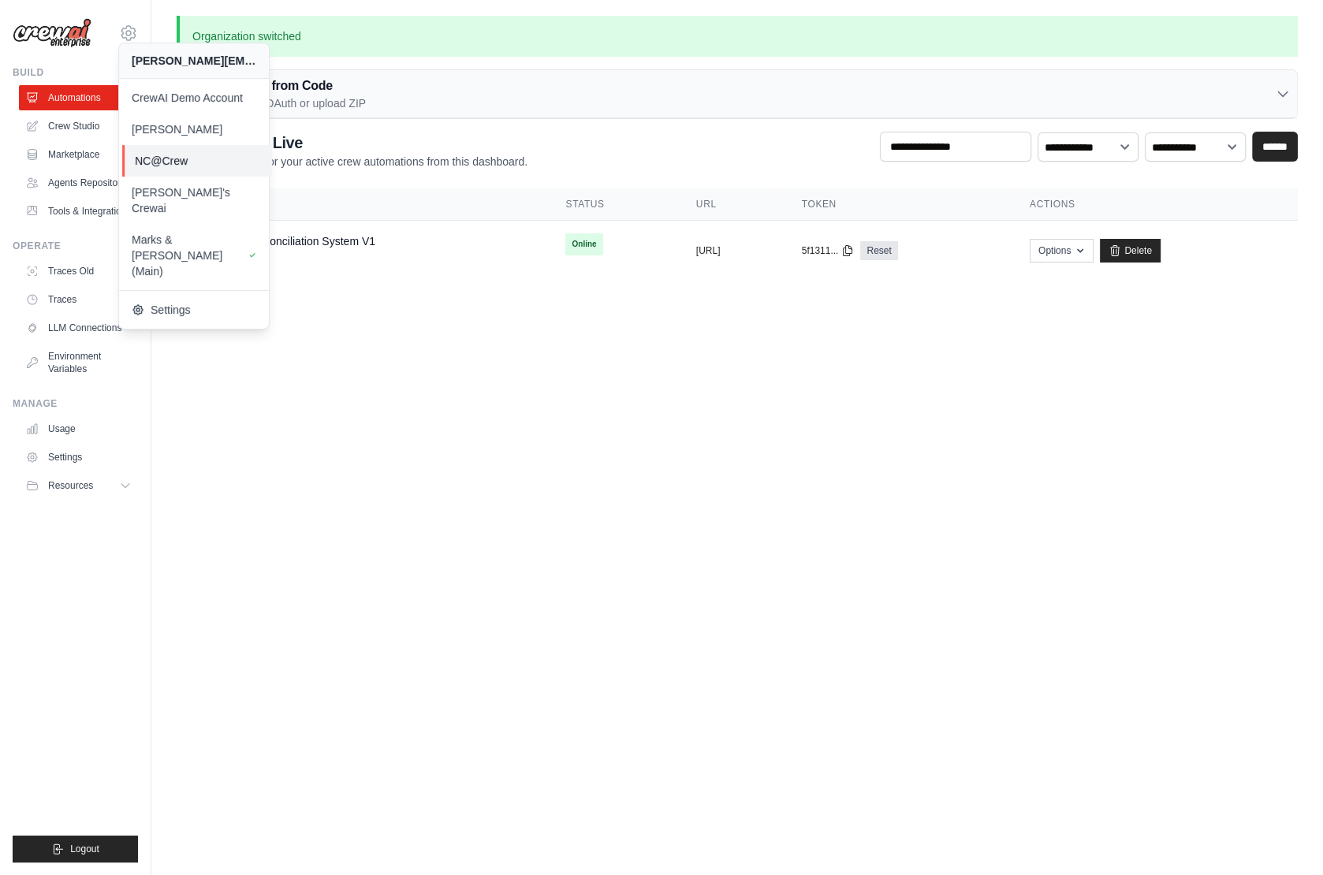
click at [177, 155] on span "NC@Crew" at bounding box center [197, 161] width 125 height 16
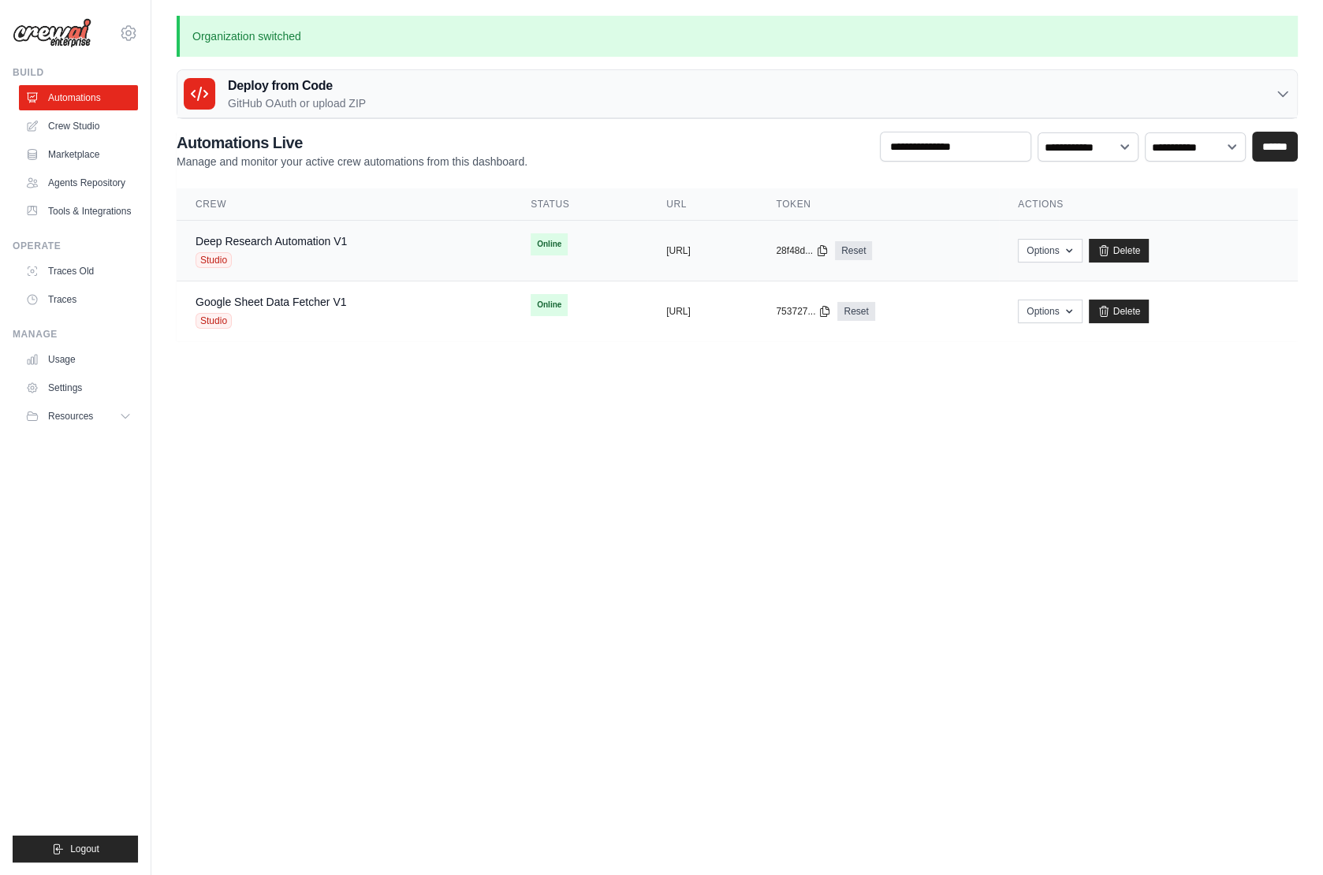
click at [211, 259] on span "Studio" at bounding box center [214, 260] width 36 height 16
click at [136, 35] on icon at bounding box center [128, 33] width 19 height 19
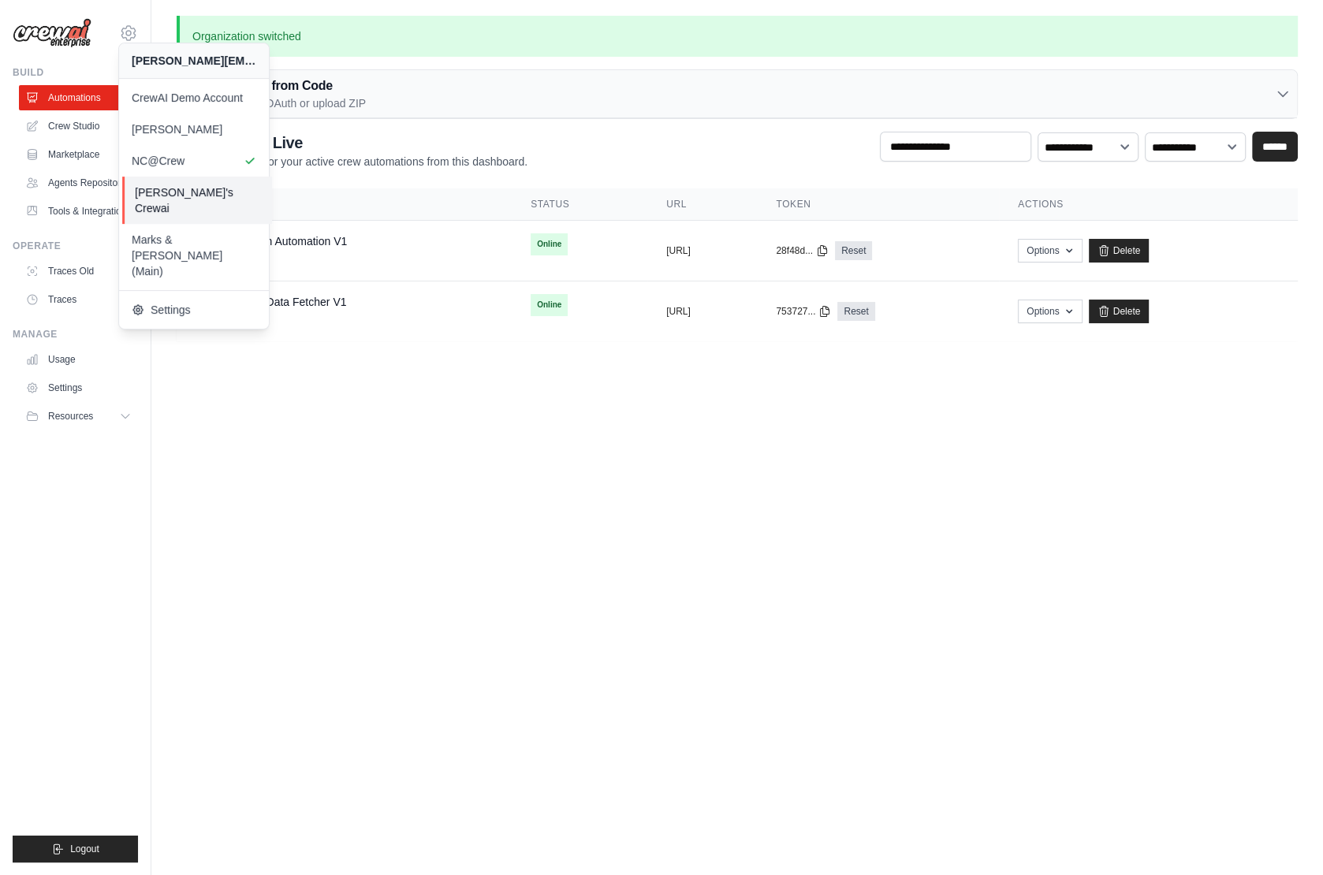
click at [164, 197] on span "[PERSON_NAME]'s Crewai" at bounding box center [197, 200] width 125 height 32
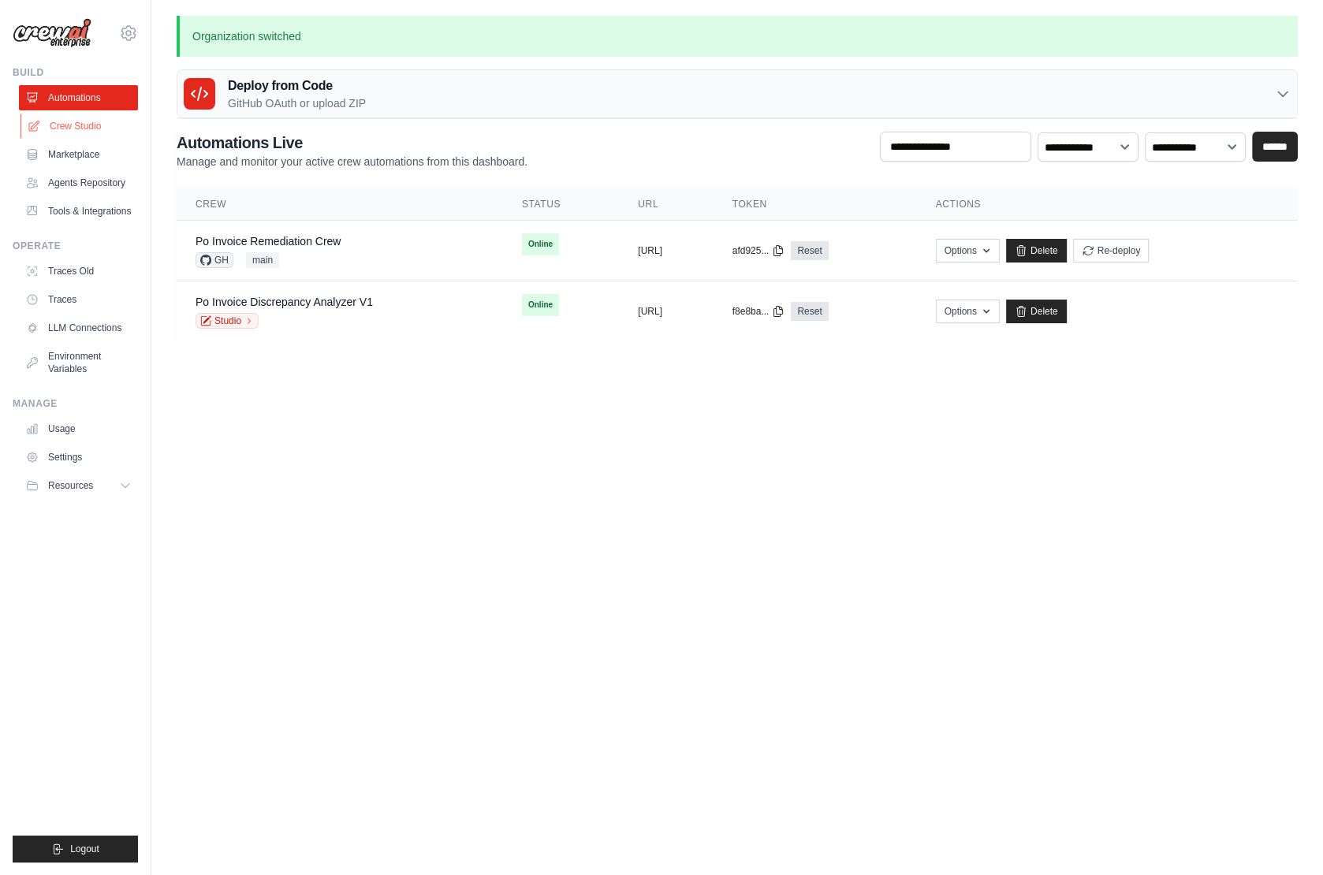
click at [60, 123] on link "Crew Studio" at bounding box center [79, 126] width 119 height 25
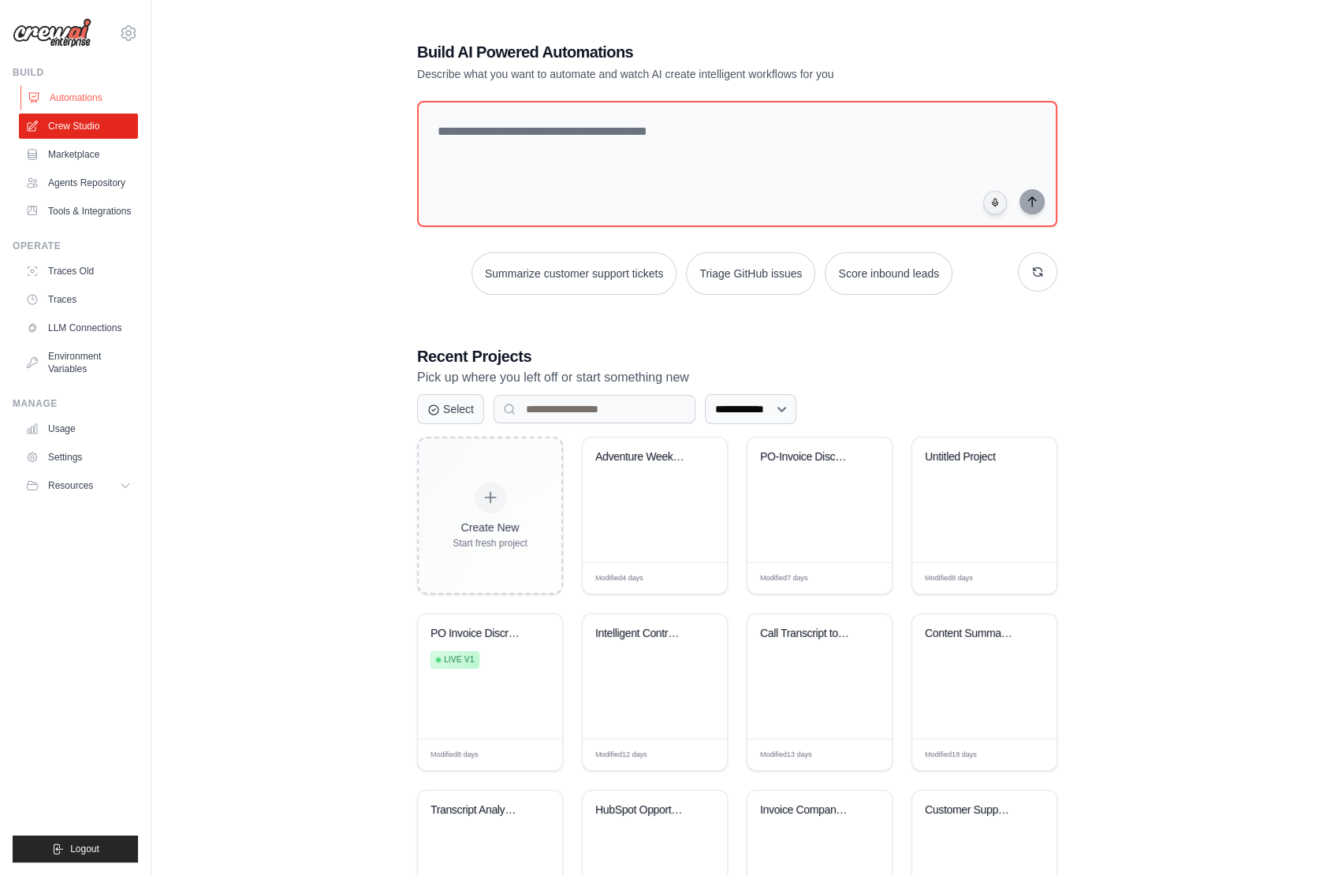
click at [92, 95] on link "Automations" at bounding box center [79, 97] width 119 height 25
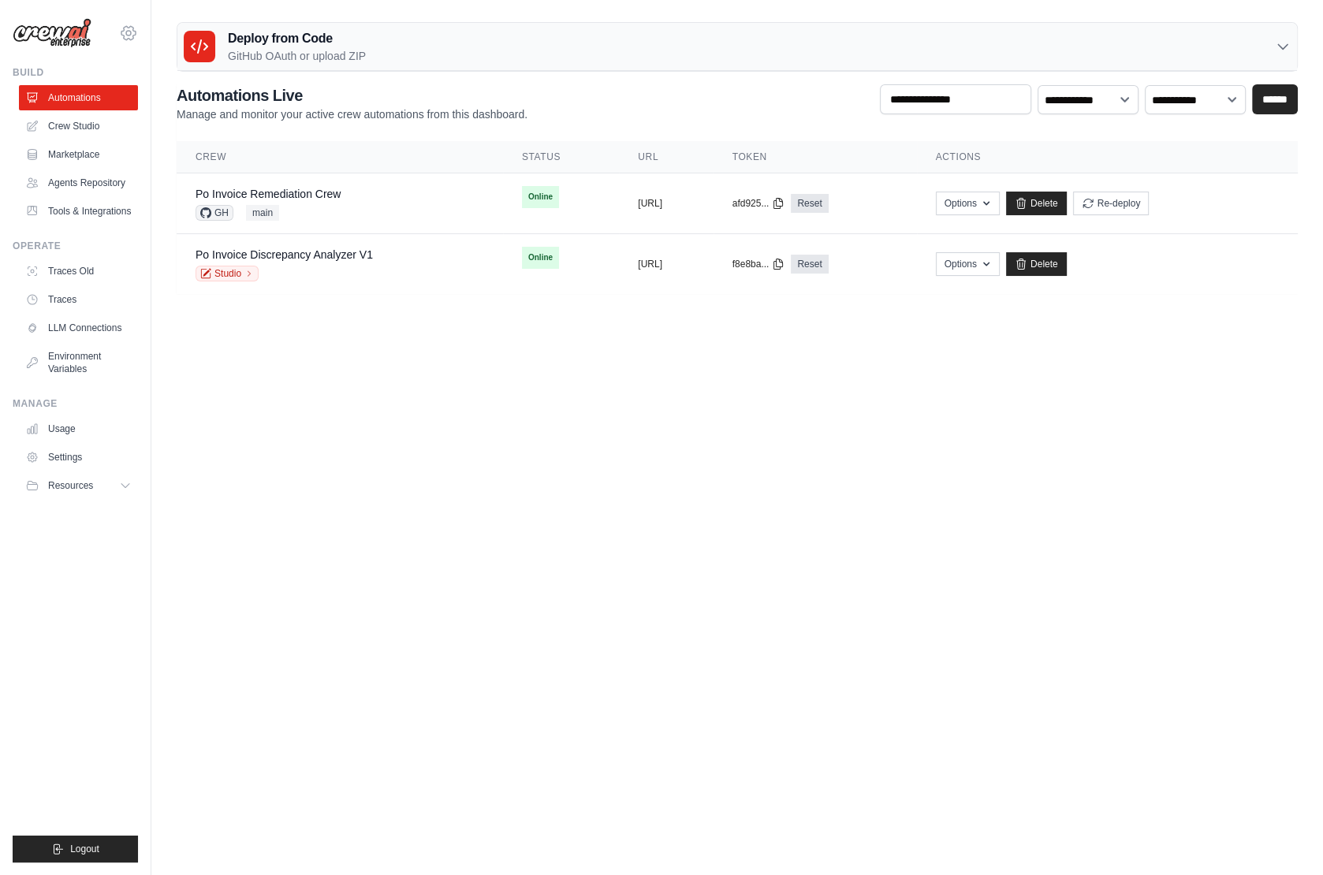
click at [127, 32] on icon at bounding box center [128, 33] width 19 height 19
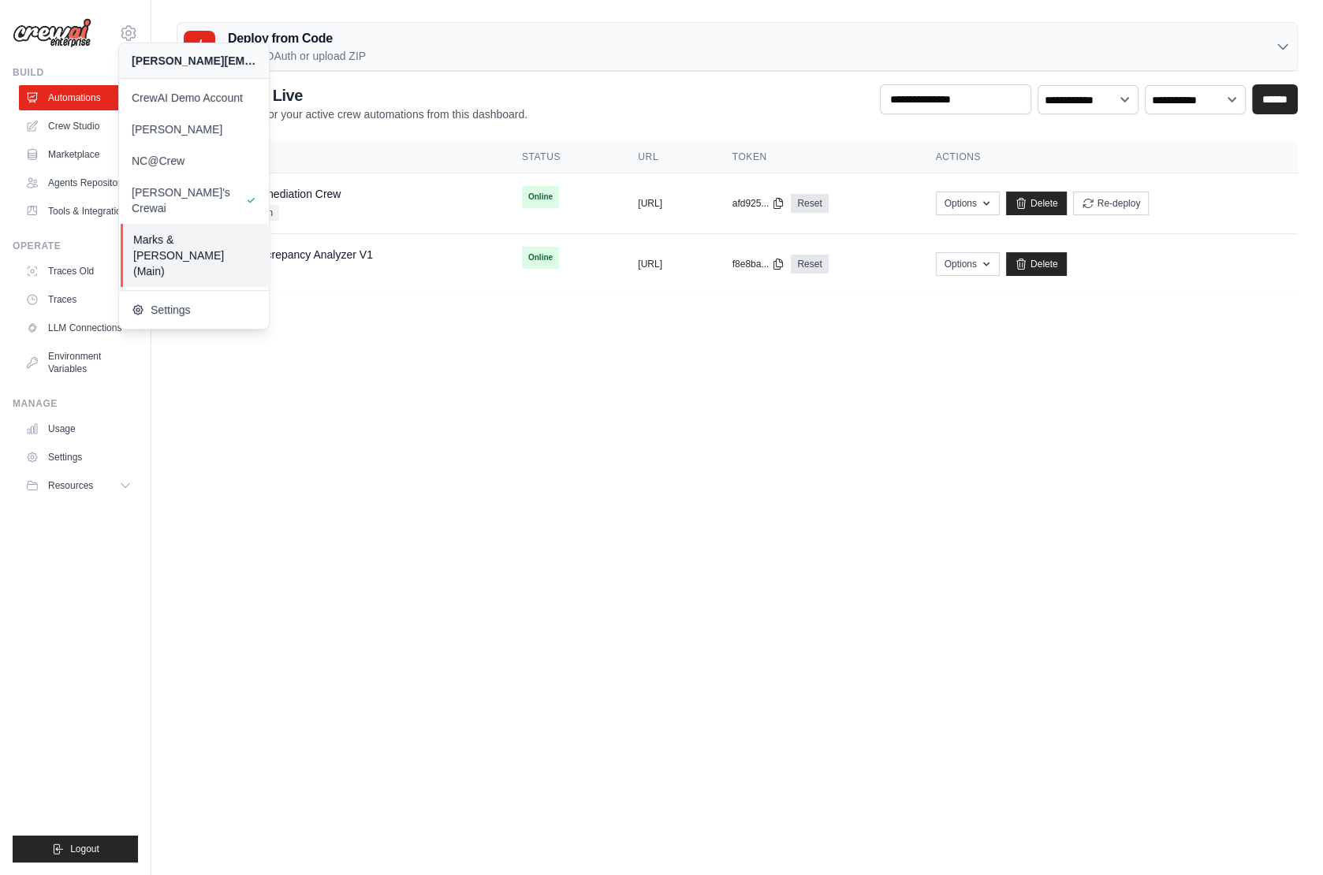
click at [165, 232] on span "Marks & [PERSON_NAME] (Main)" at bounding box center [195, 255] width 125 height 47
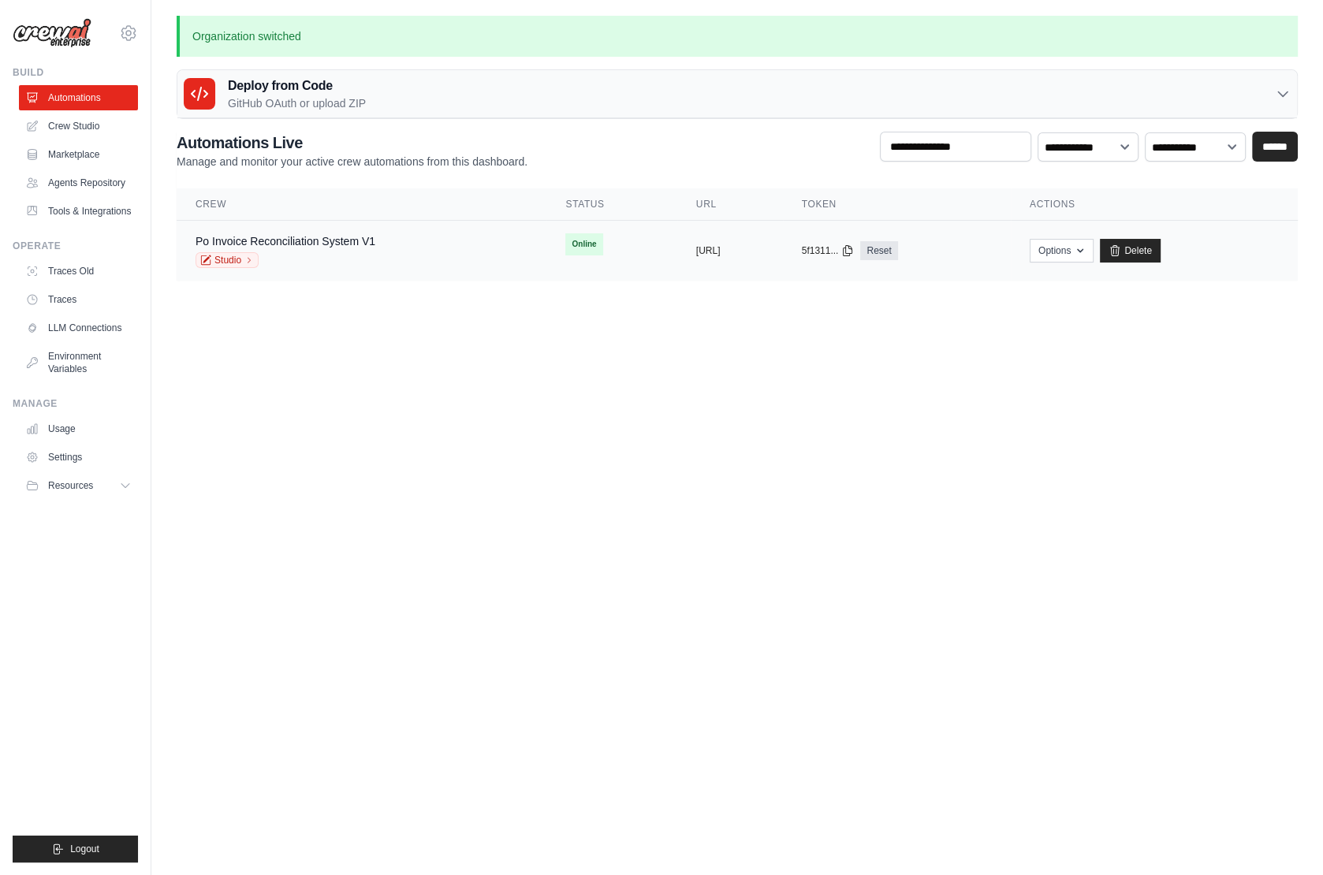
click at [371, 254] on div "Studio" at bounding box center [286, 260] width 180 height 16
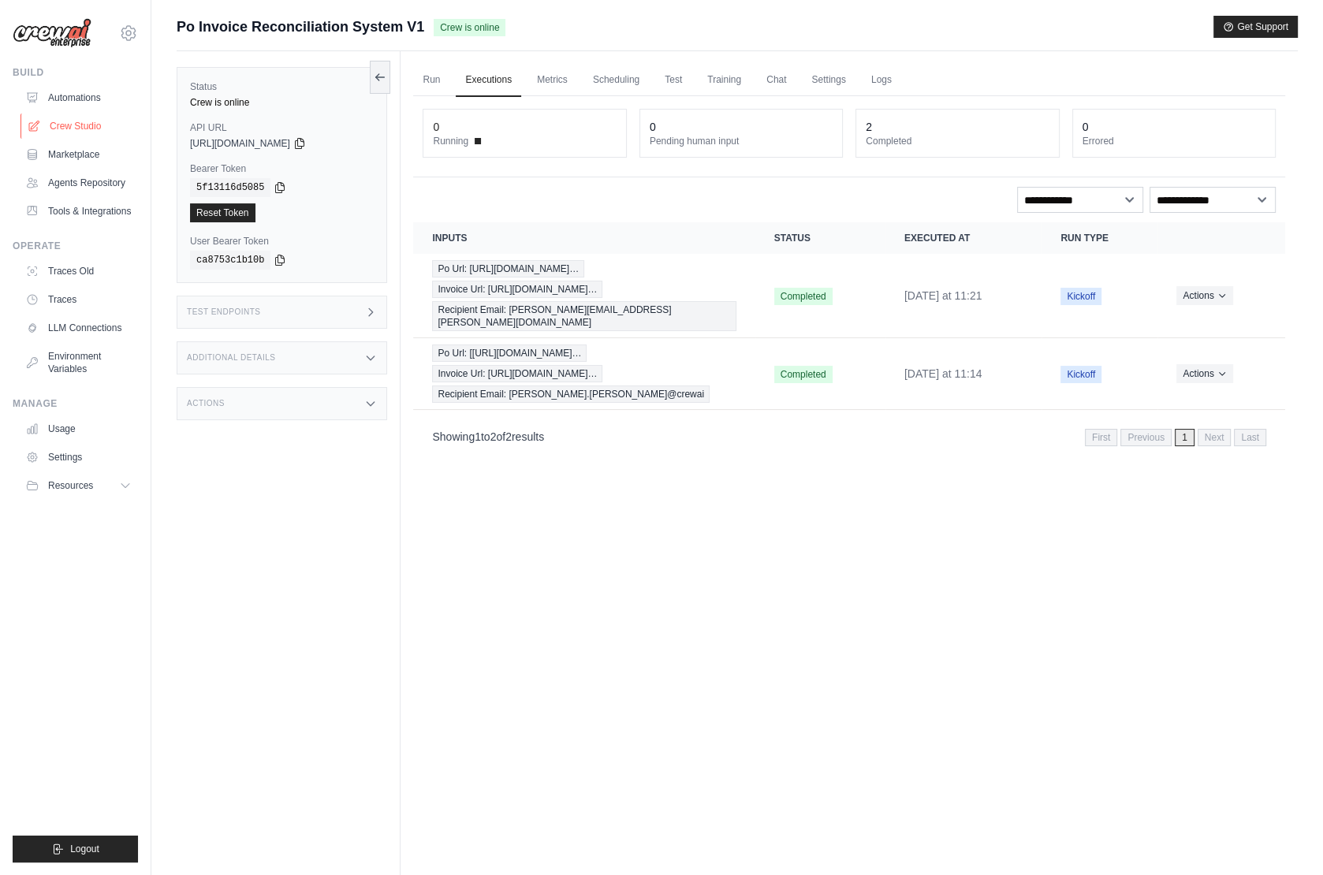
click at [76, 122] on link "Crew Studio" at bounding box center [79, 126] width 119 height 25
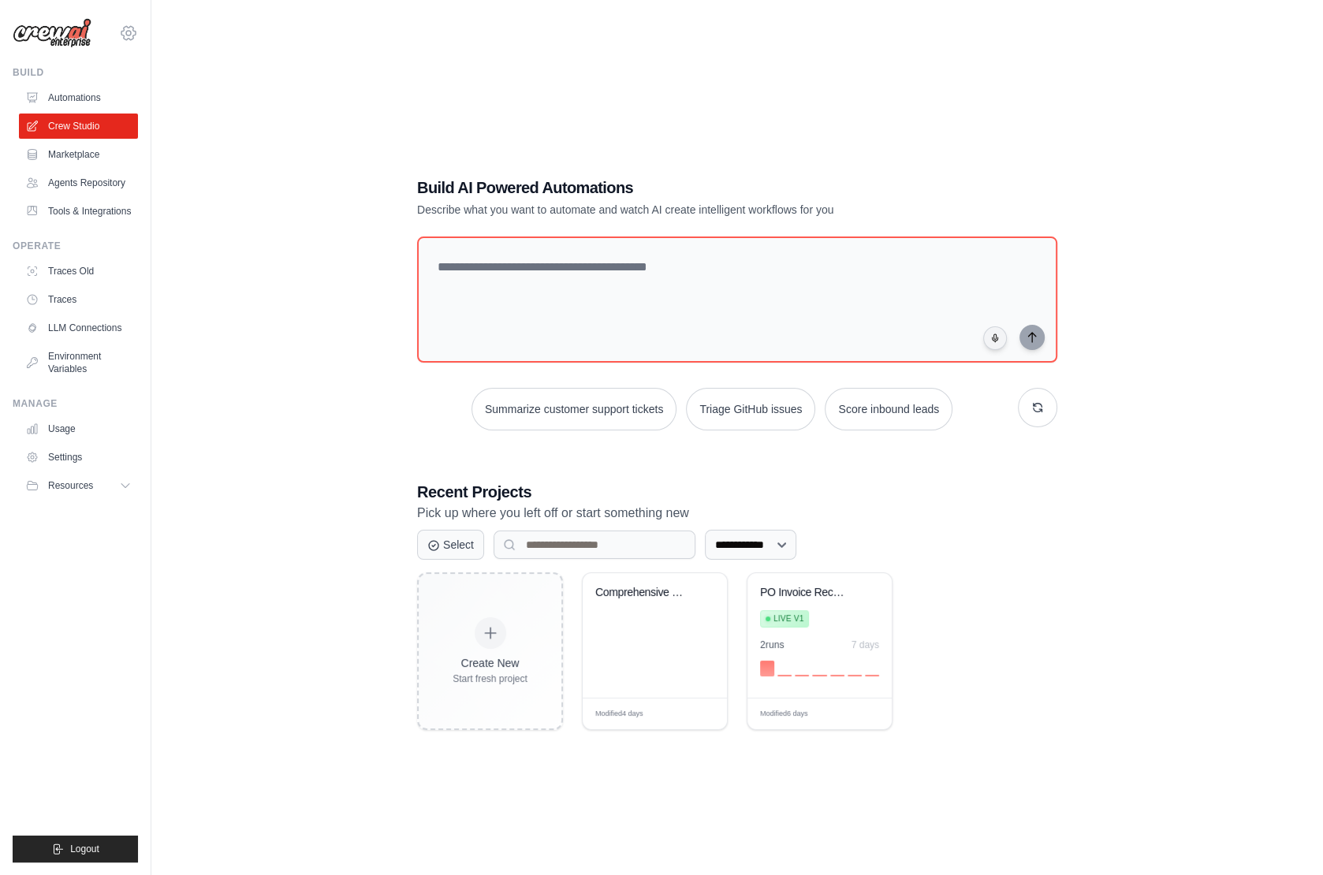
click at [128, 33] on icon at bounding box center [128, 33] width 19 height 19
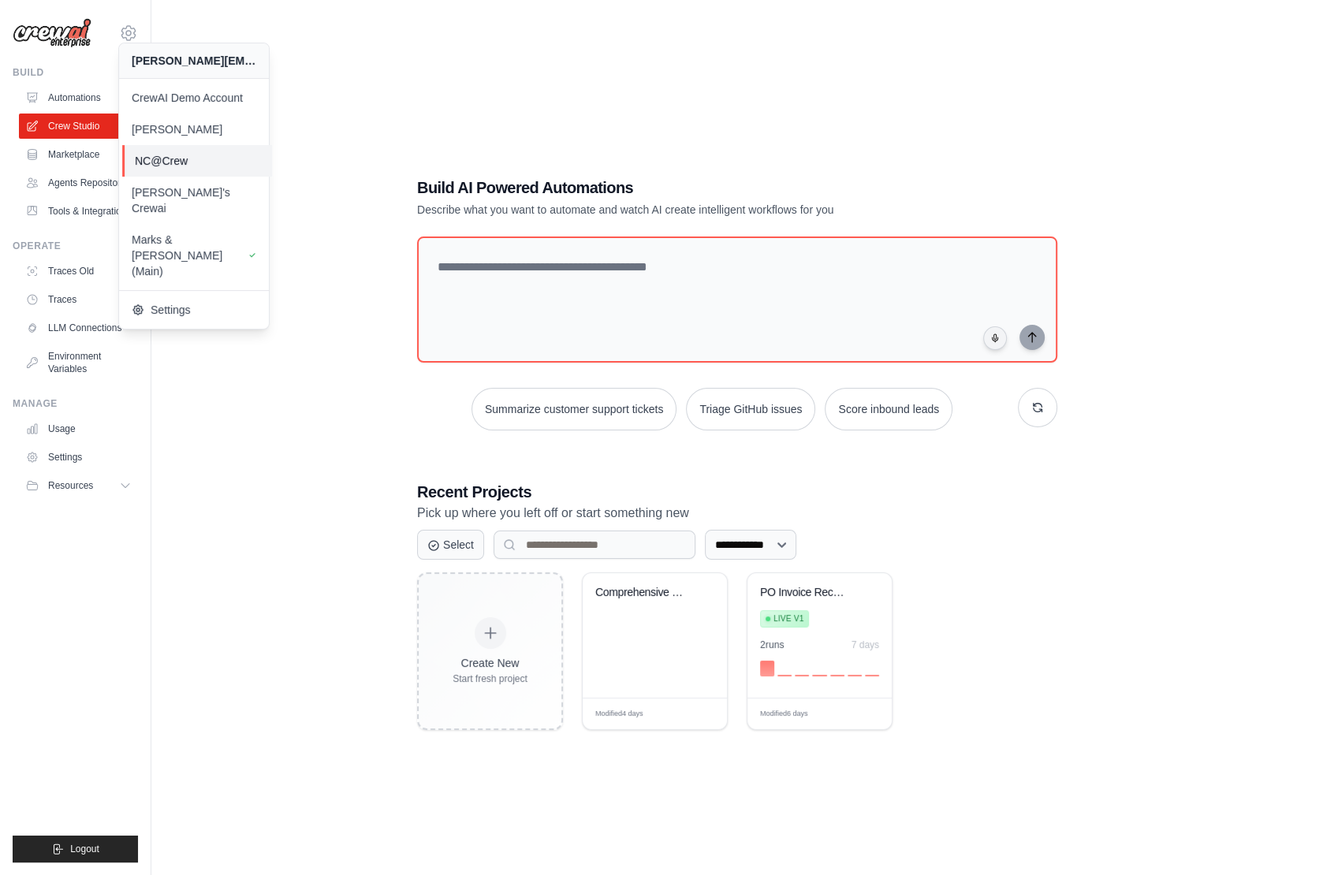
click at [175, 162] on span "NC@Crew" at bounding box center [197, 161] width 125 height 16
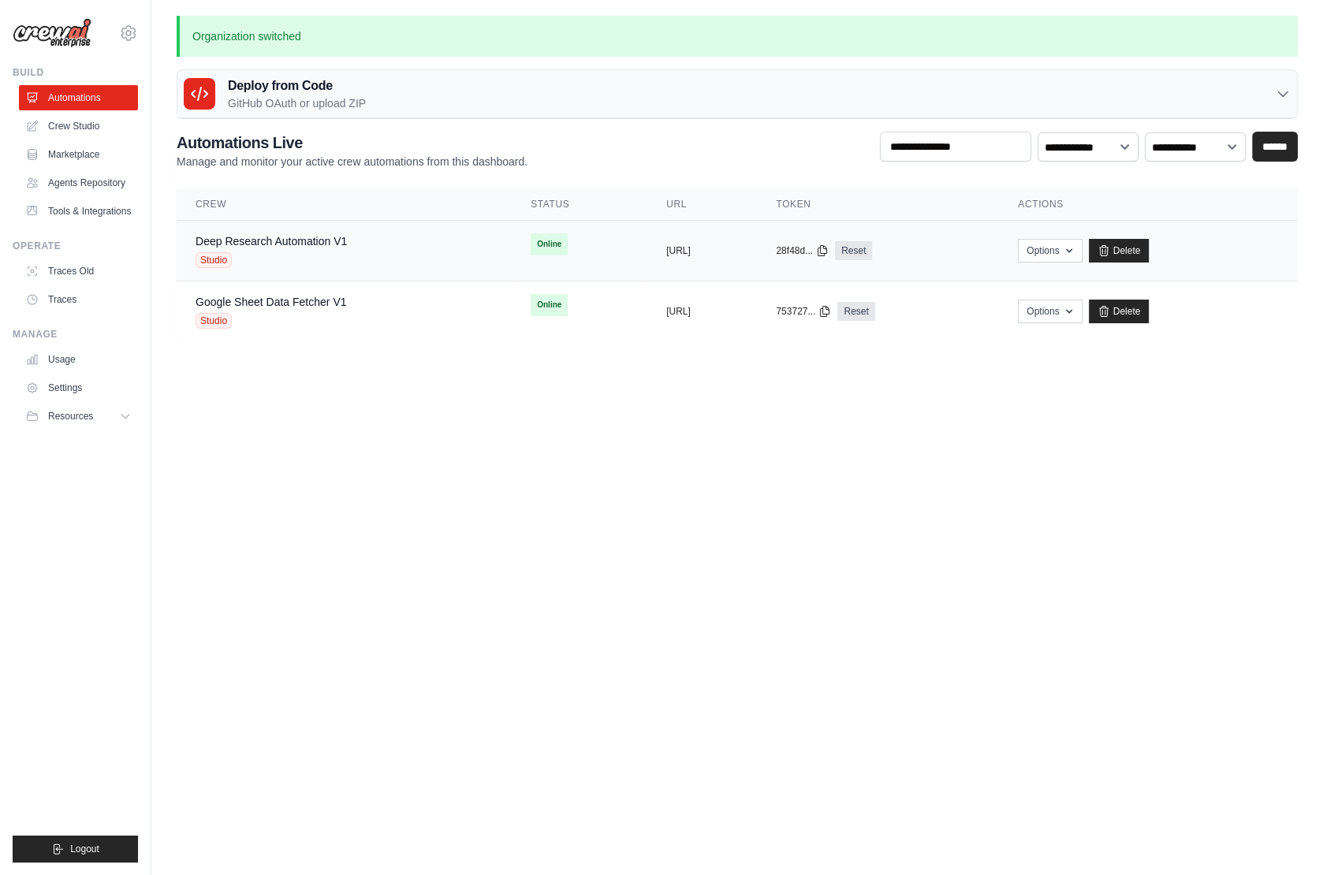
click at [213, 259] on span "Studio" at bounding box center [214, 260] width 36 height 16
click at [129, 29] on icon at bounding box center [128, 33] width 19 height 19
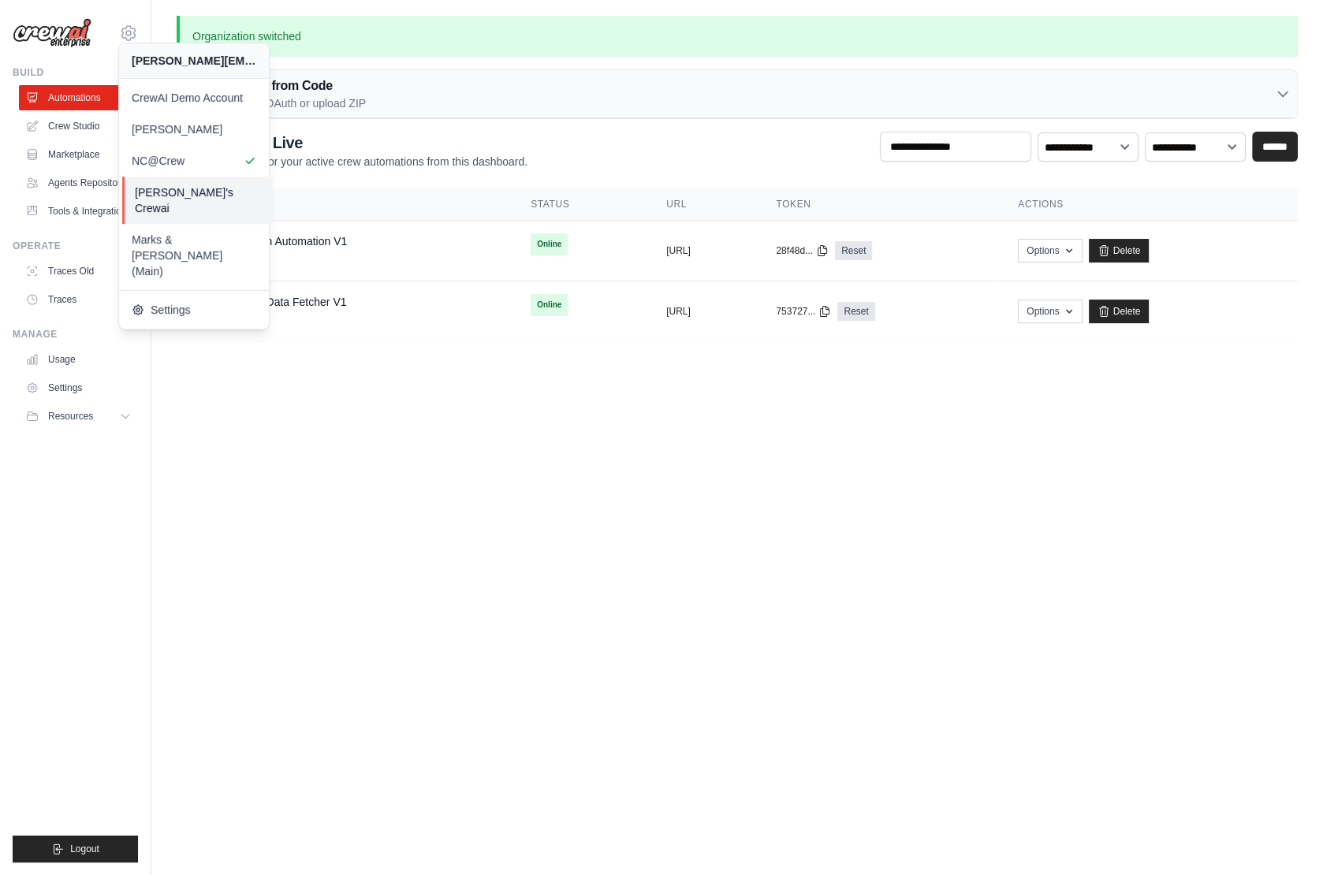
click at [194, 190] on span "[PERSON_NAME]'s Crewai" at bounding box center [197, 200] width 125 height 32
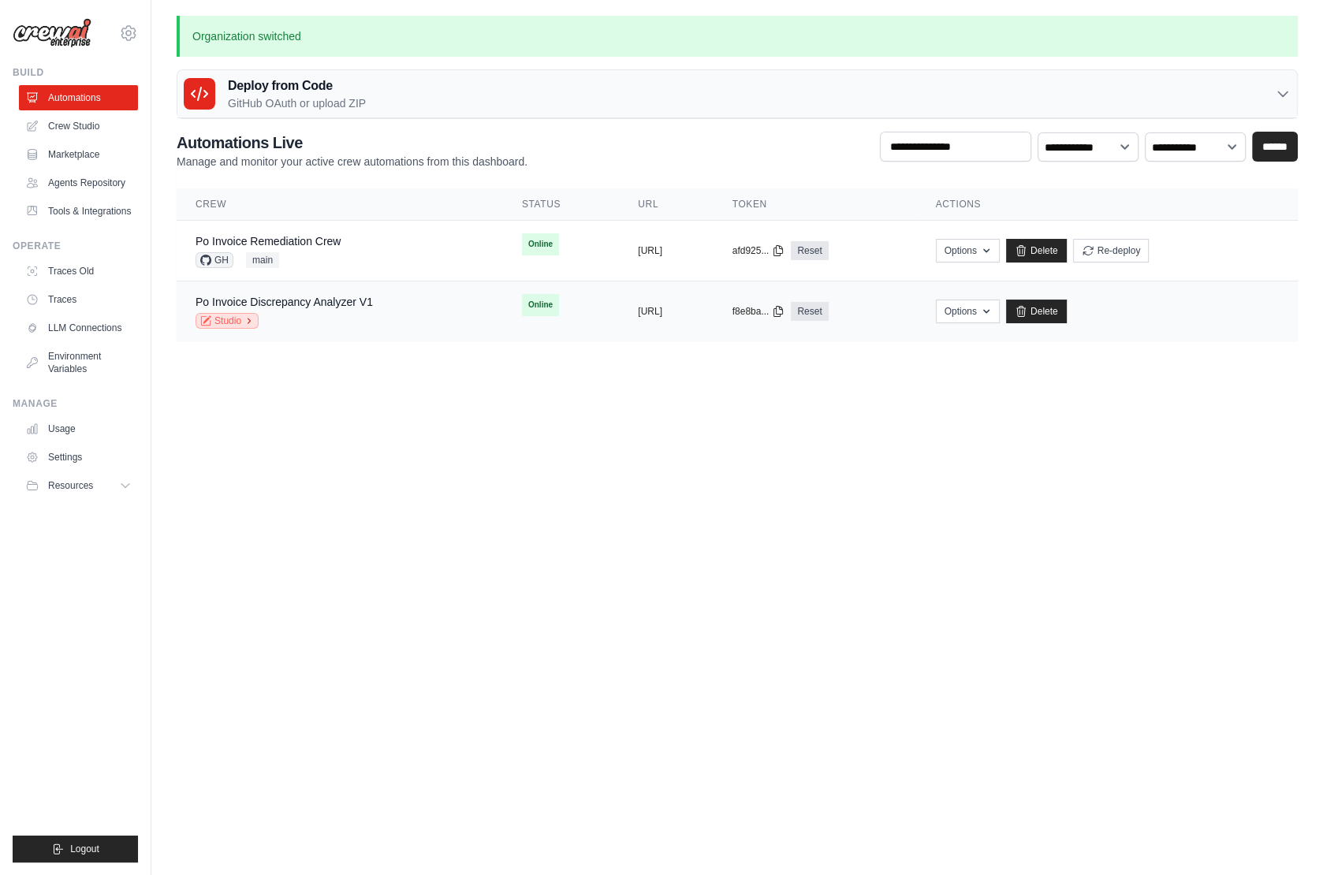
click at [227, 321] on link "Studio" at bounding box center [227, 321] width 63 height 16
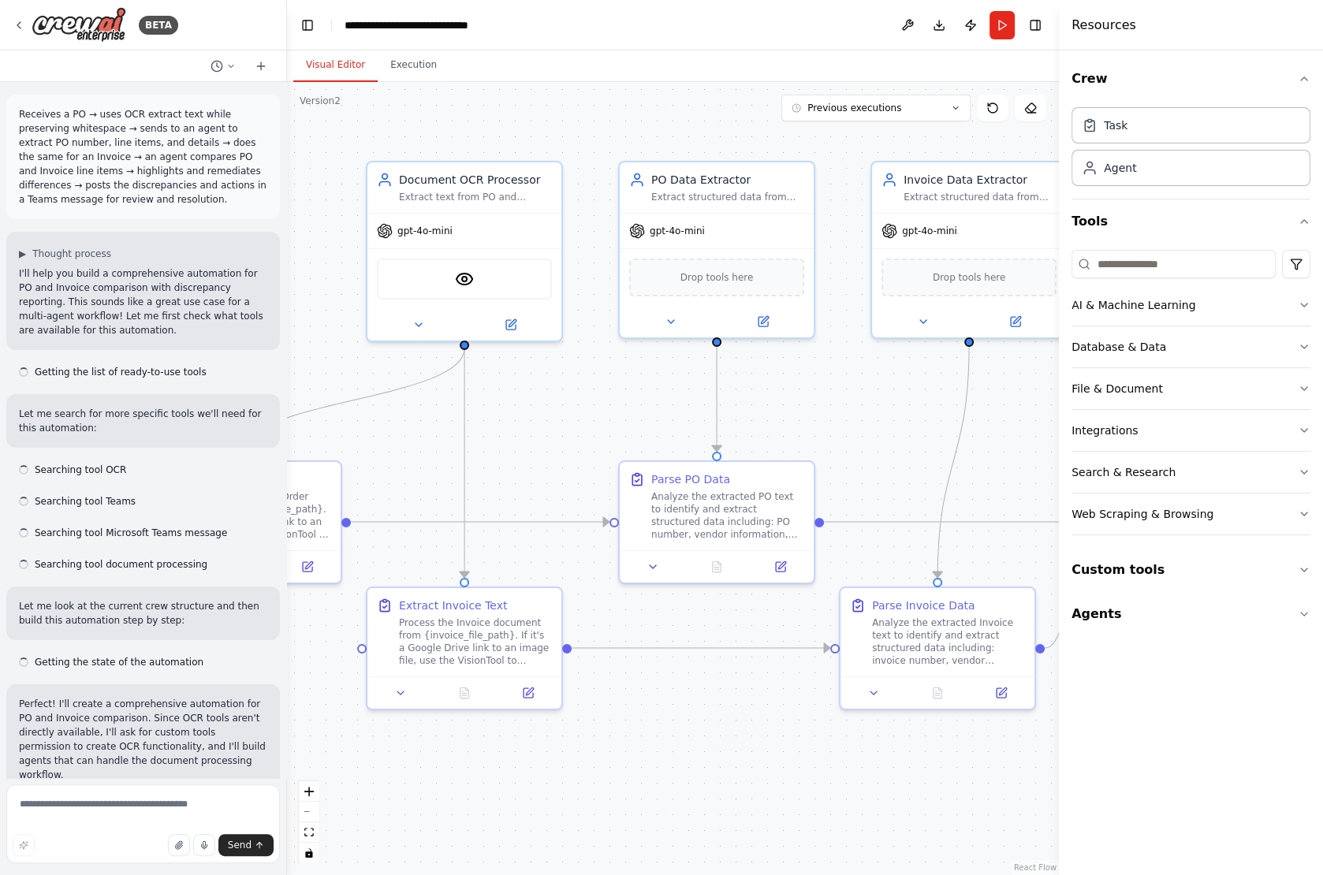
scroll to position [10170, 0]
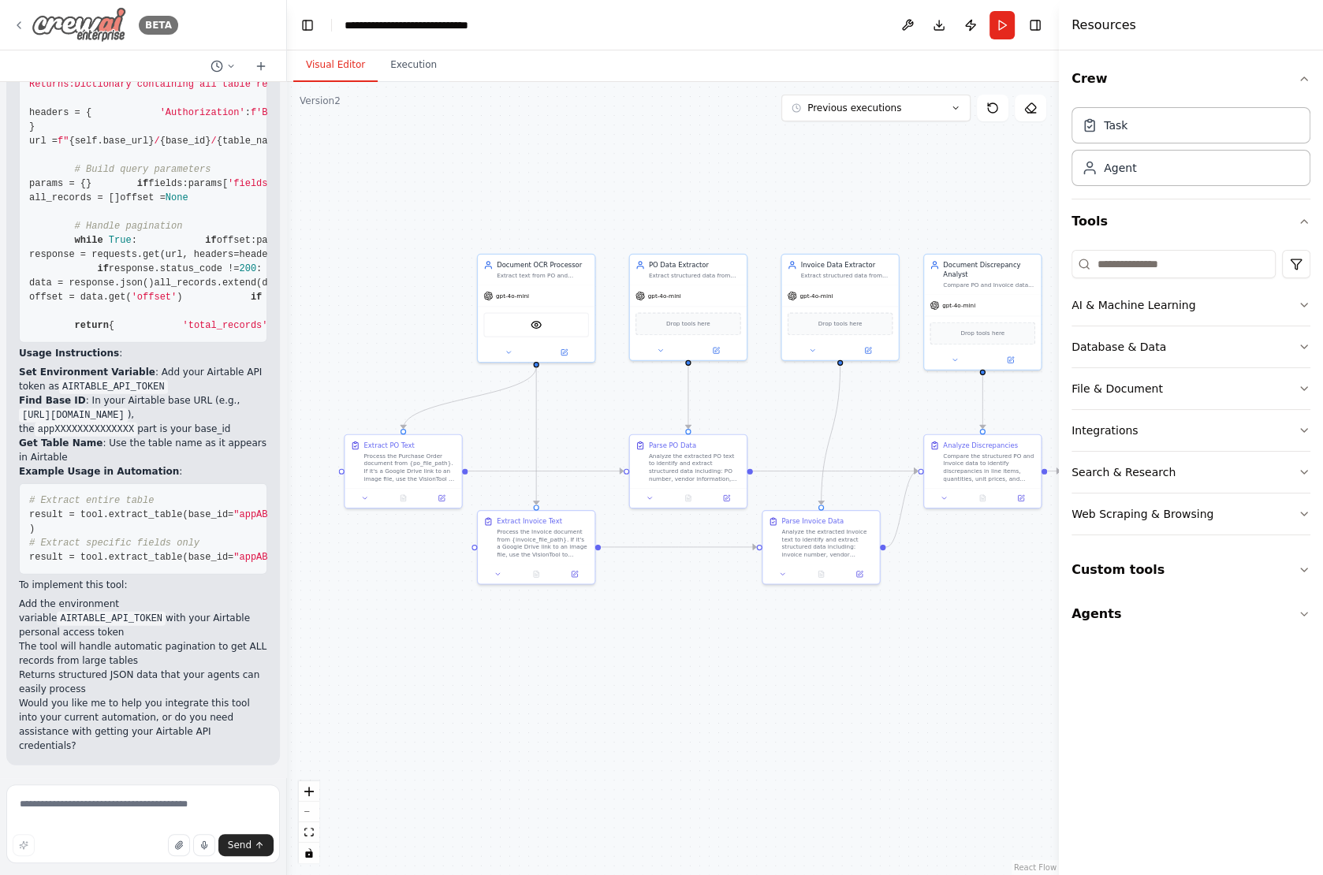
click at [17, 21] on icon at bounding box center [19, 25] width 13 height 13
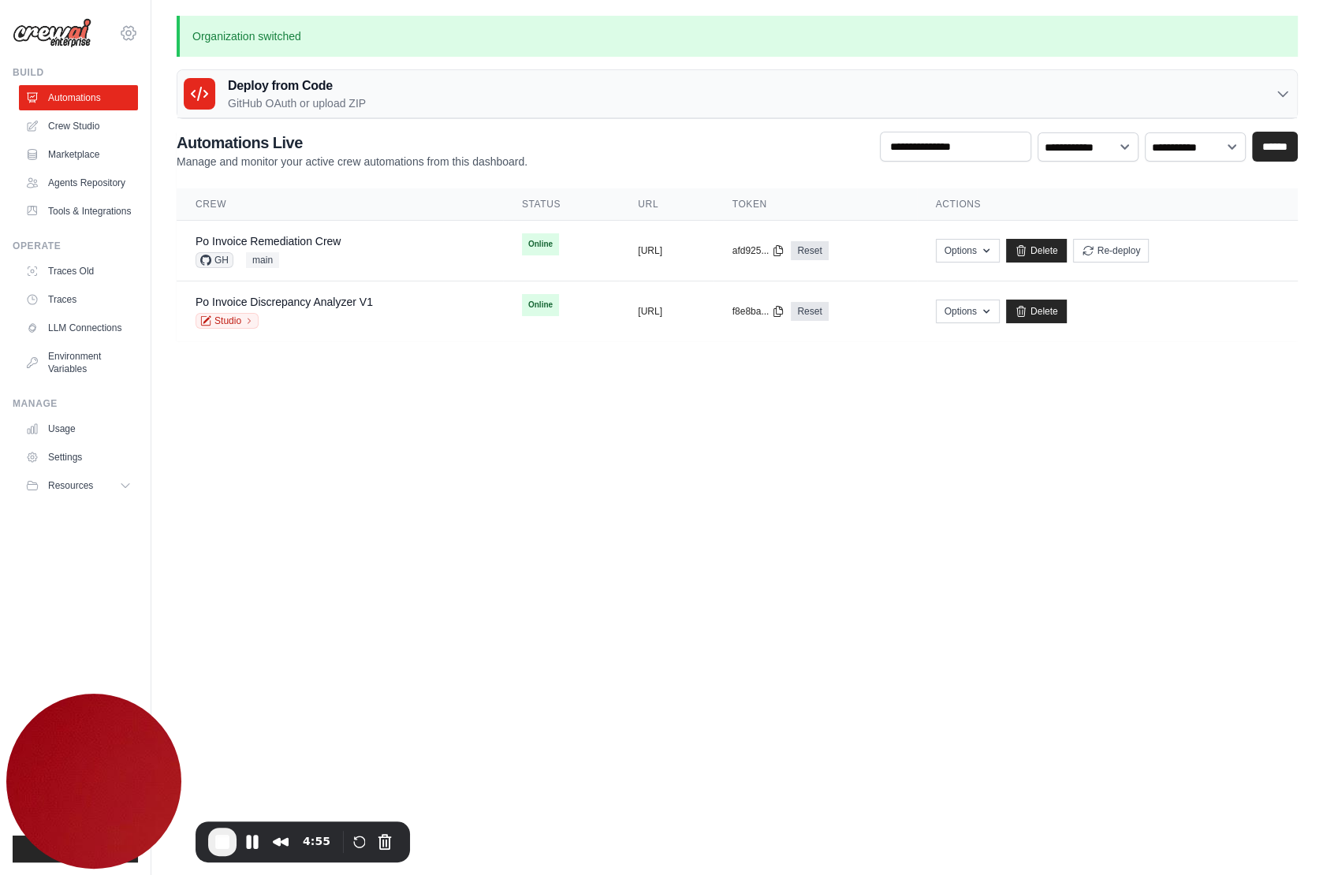
click at [128, 32] on icon at bounding box center [128, 33] width 19 height 19
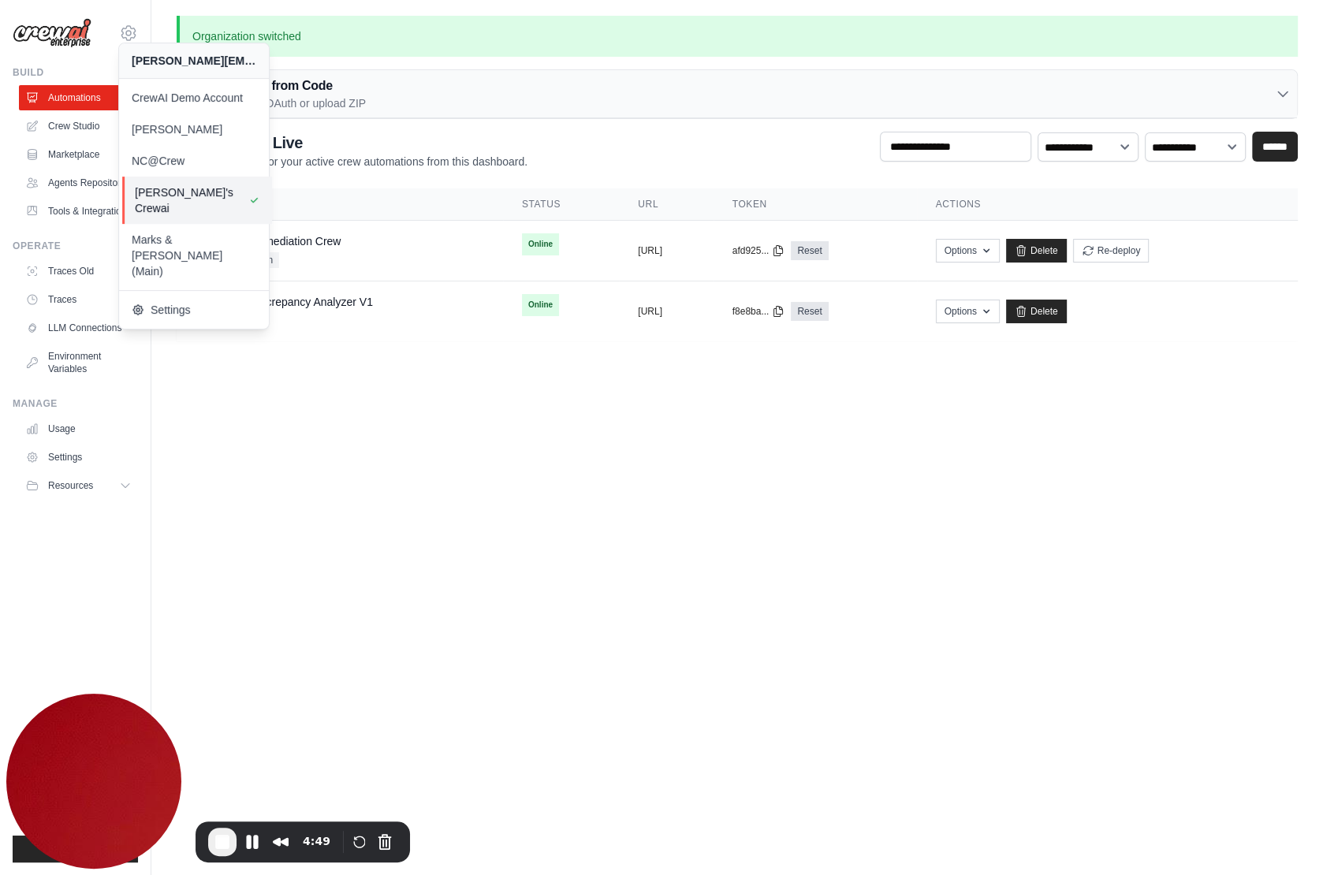
click at [195, 195] on span "[PERSON_NAME]'s Crewai" at bounding box center [197, 200] width 125 height 32
click at [73, 119] on link "Crew Studio" at bounding box center [79, 126] width 119 height 25
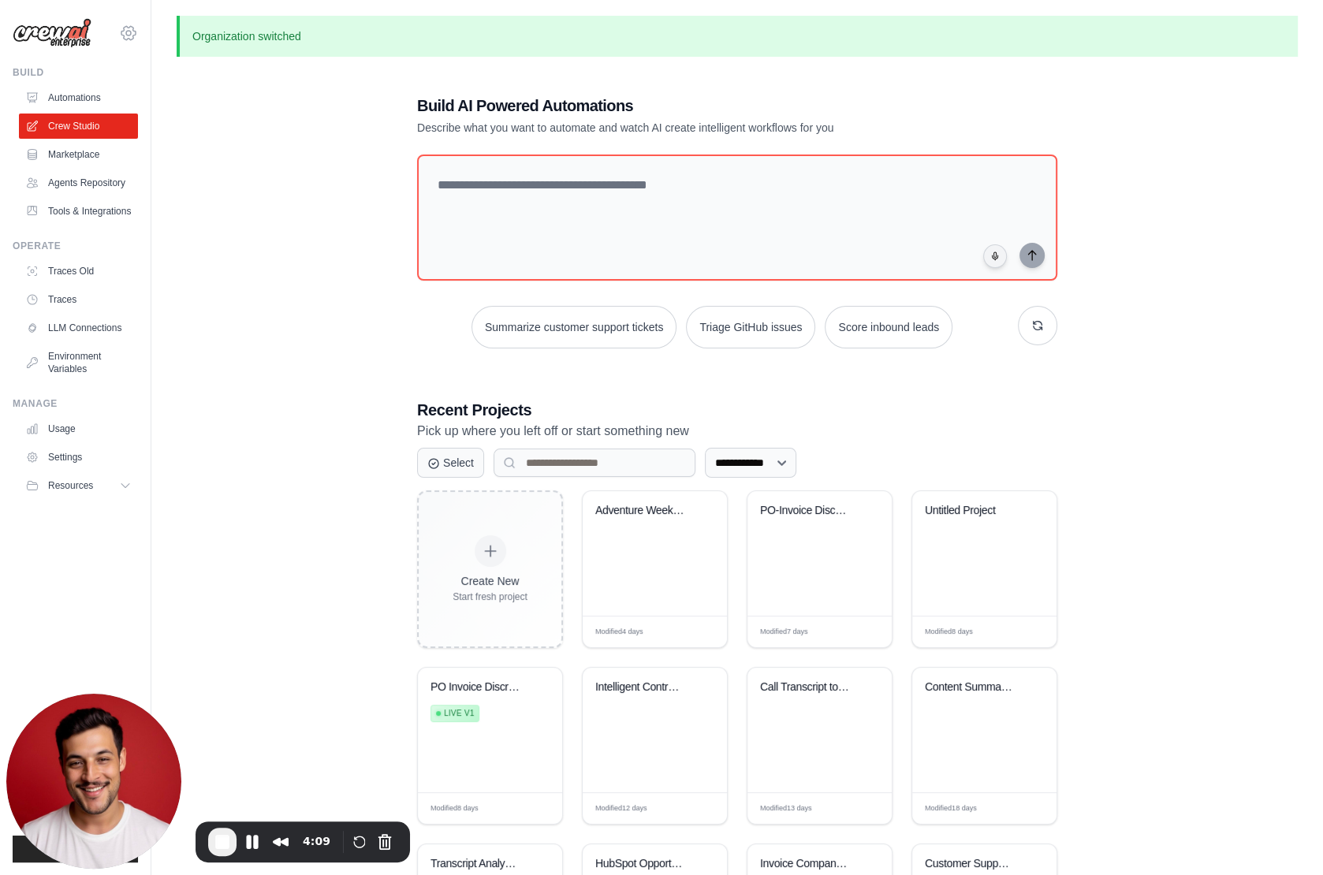
click at [128, 32] on icon at bounding box center [128, 33] width 19 height 19
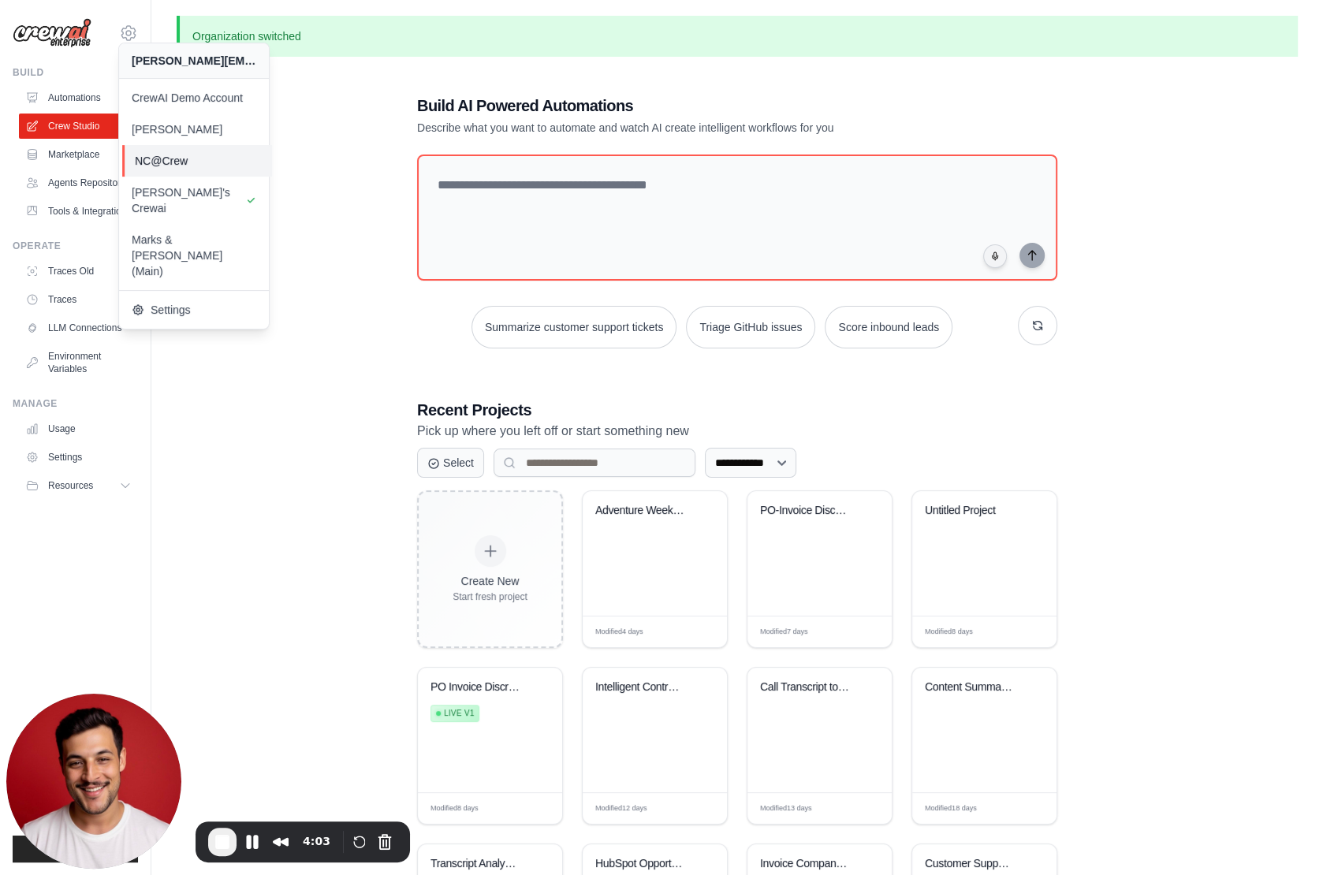
click at [173, 159] on span "NC@Crew" at bounding box center [197, 161] width 125 height 16
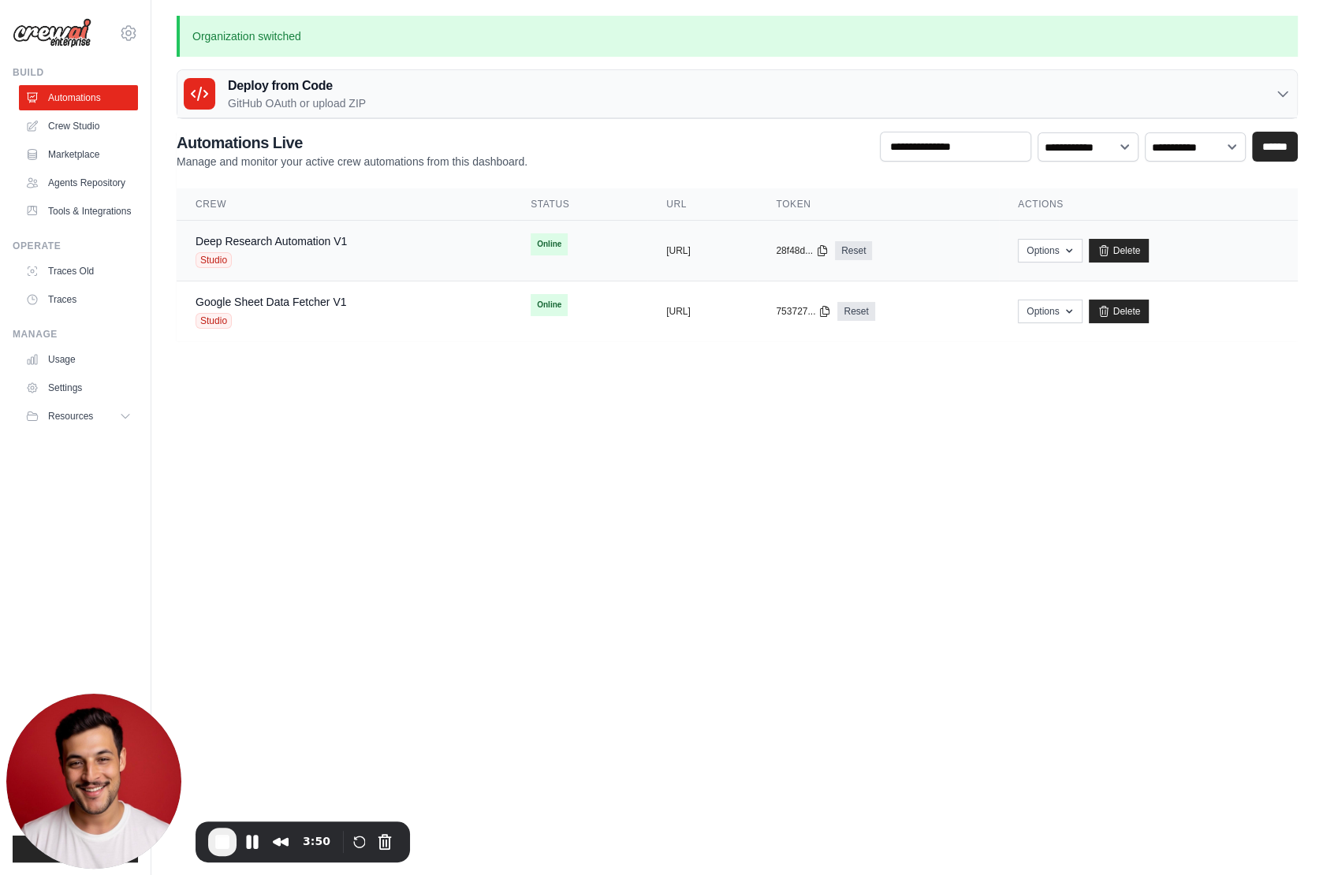
click at [210, 260] on span "Studio" at bounding box center [214, 260] width 36 height 16
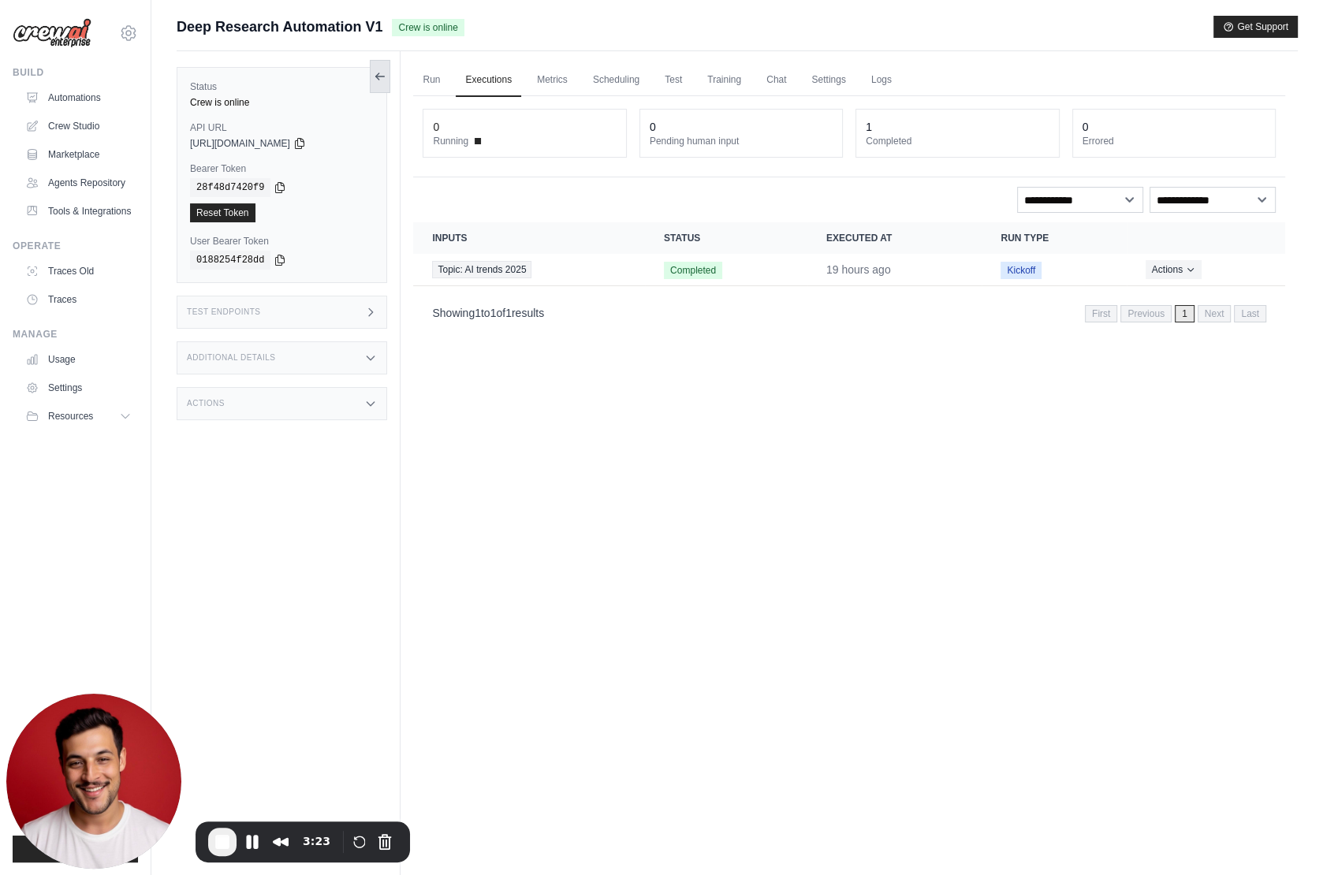
click at [386, 76] on icon at bounding box center [380, 76] width 13 height 13
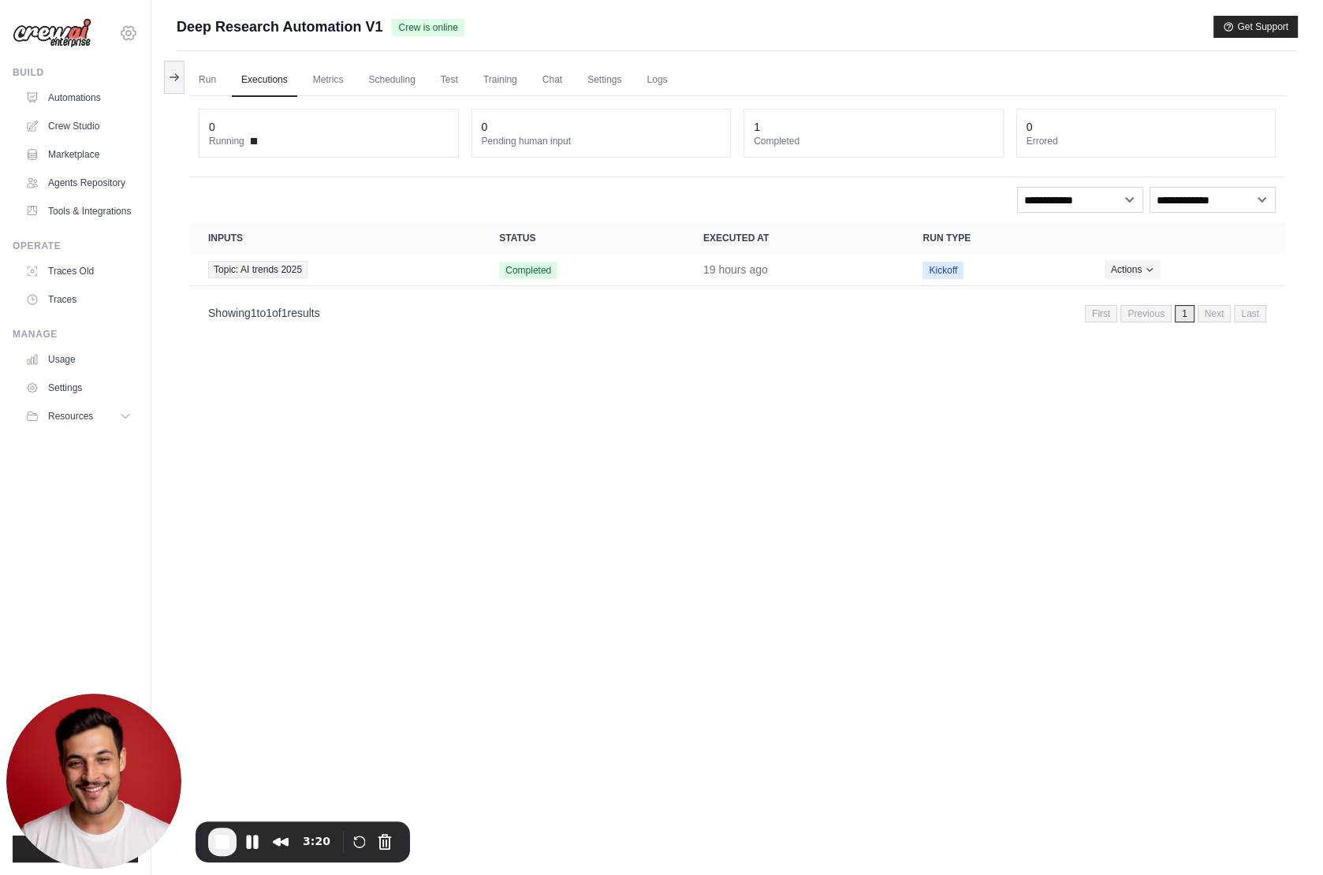
click at [128, 31] on icon at bounding box center [128, 33] width 5 height 5
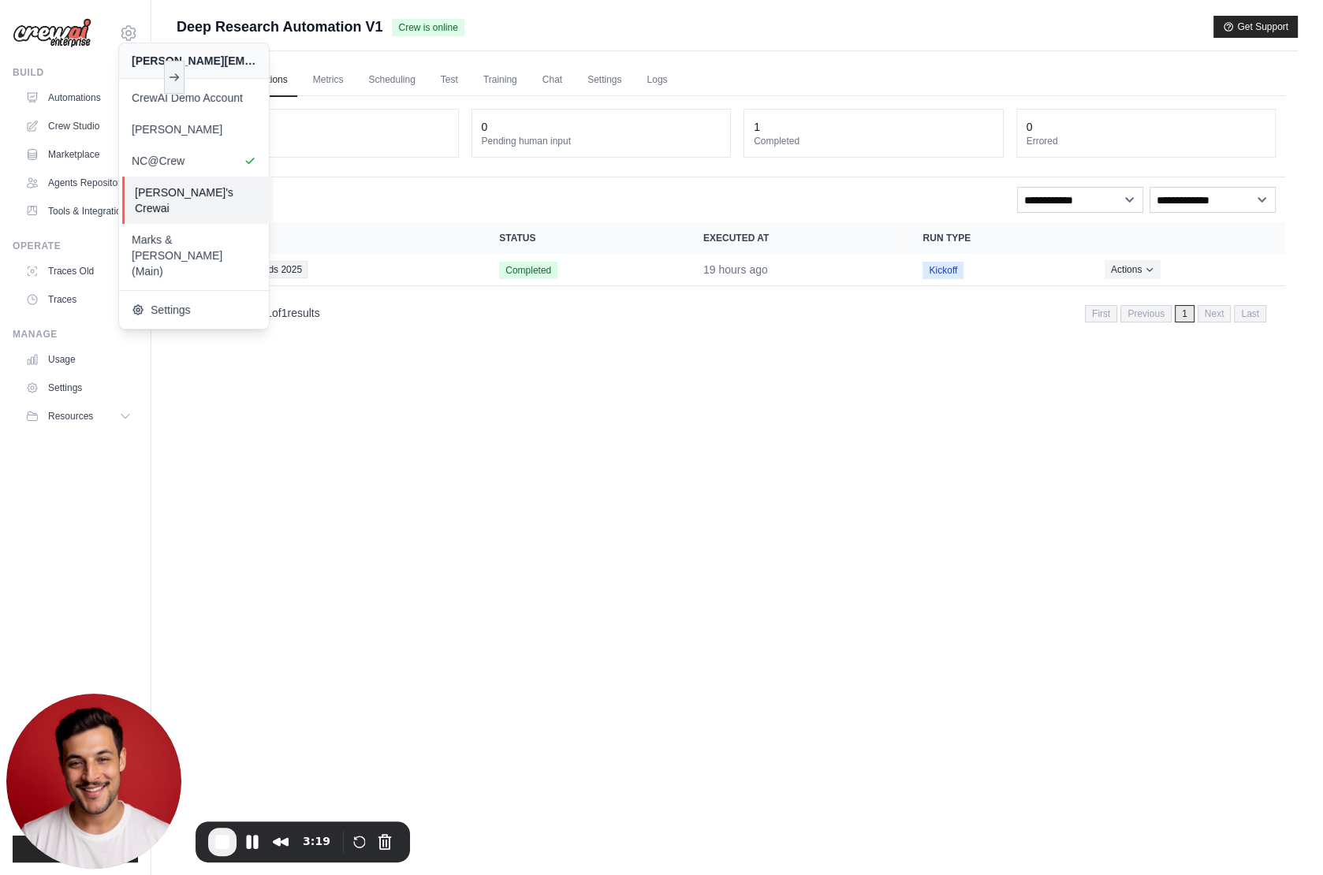
click at [164, 194] on span "Jason's Crewai" at bounding box center [197, 200] width 125 height 32
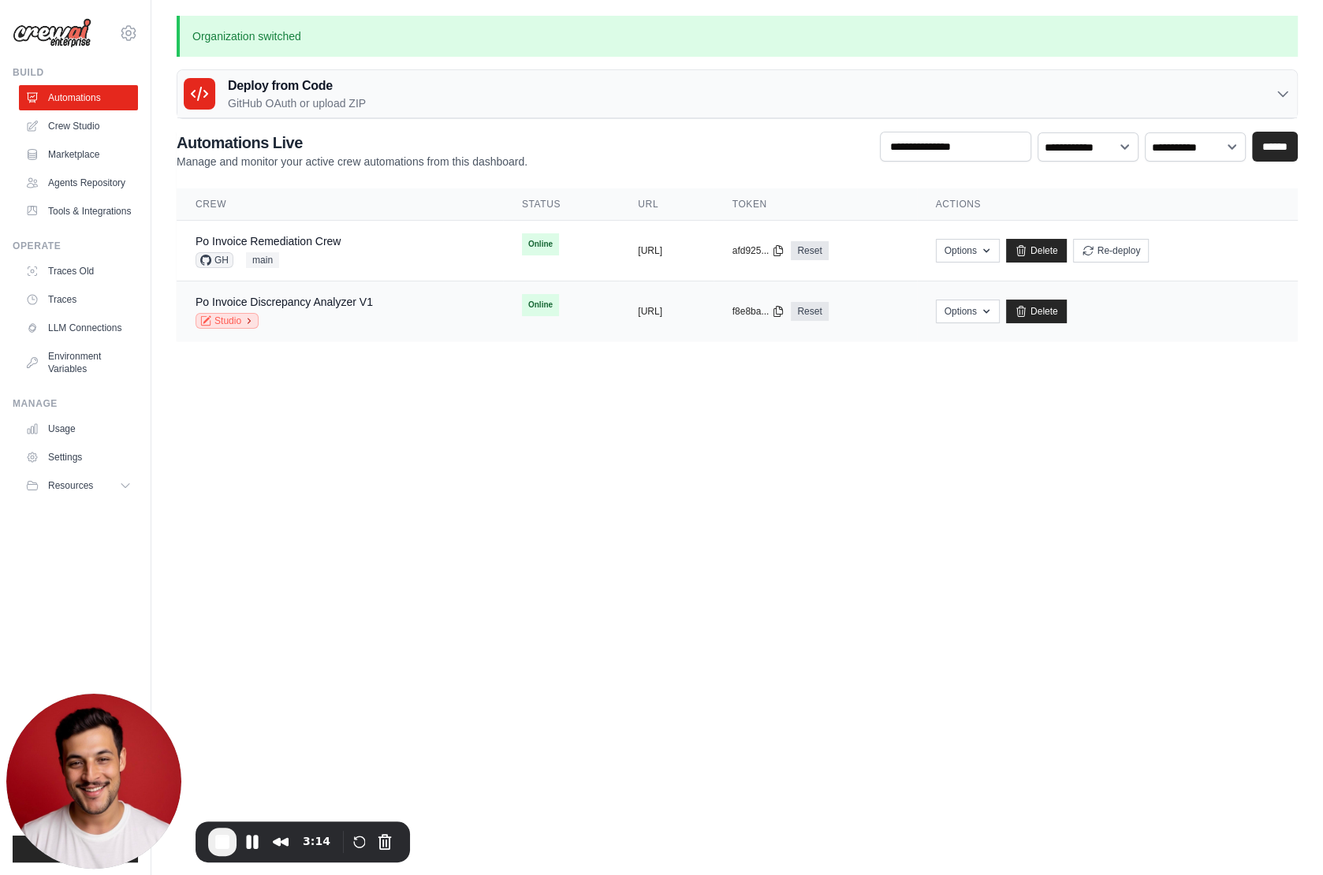
click at [226, 326] on link "Studio" at bounding box center [227, 321] width 63 height 16
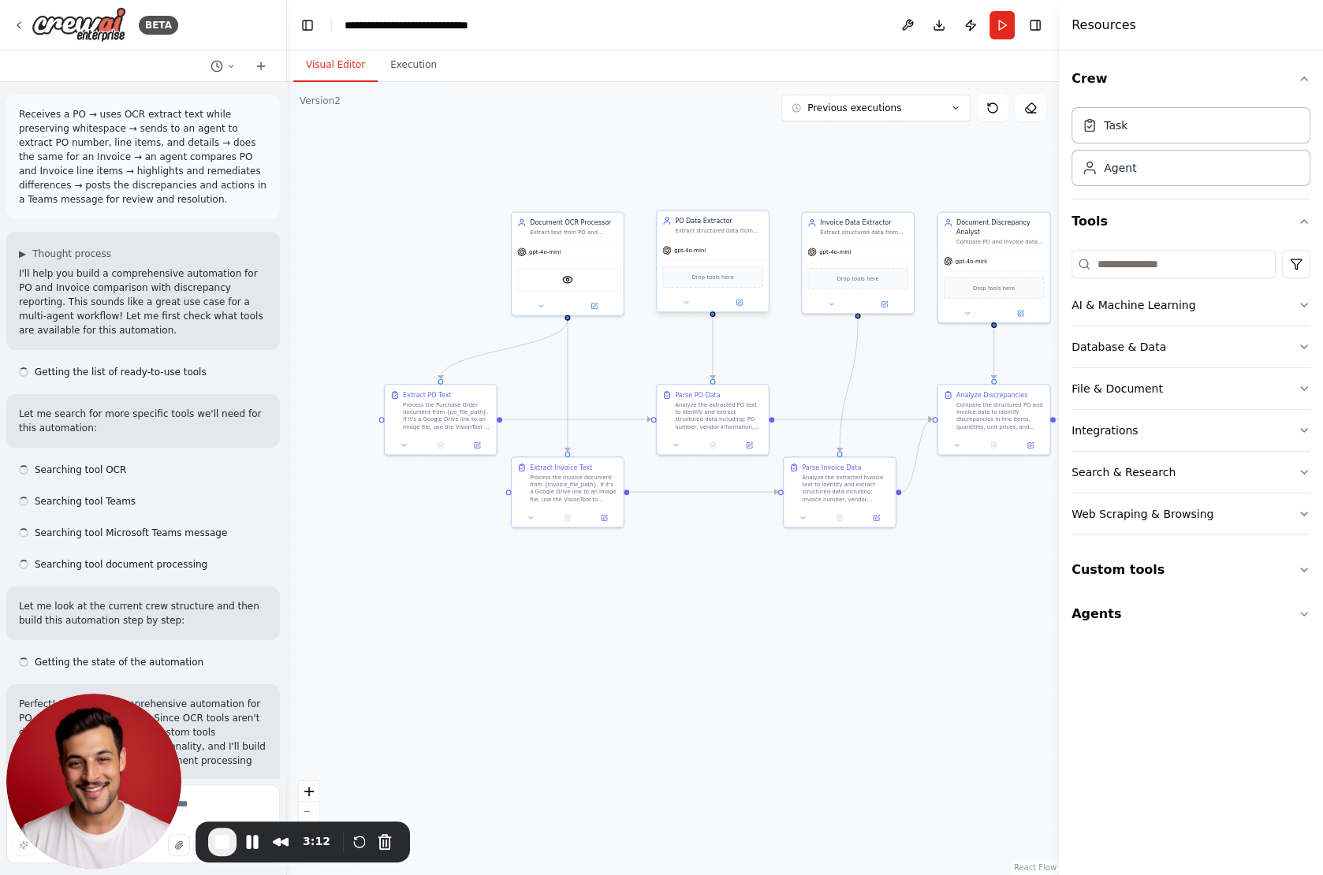
scroll to position [10170, 0]
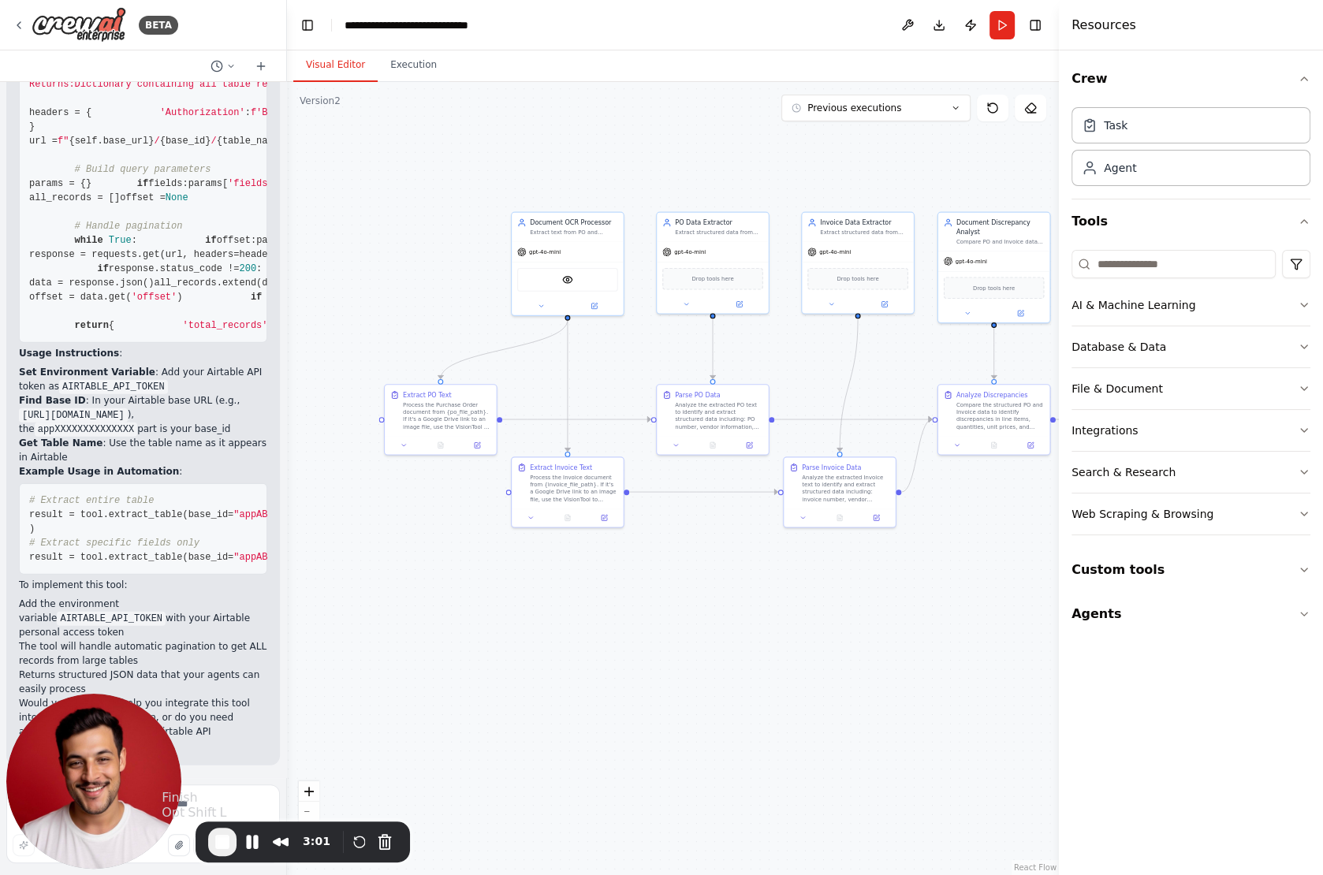
click at [216, 840] on span "End Recording" at bounding box center [222, 842] width 19 height 19
